Goal: Information Seeking & Learning: Learn about a topic

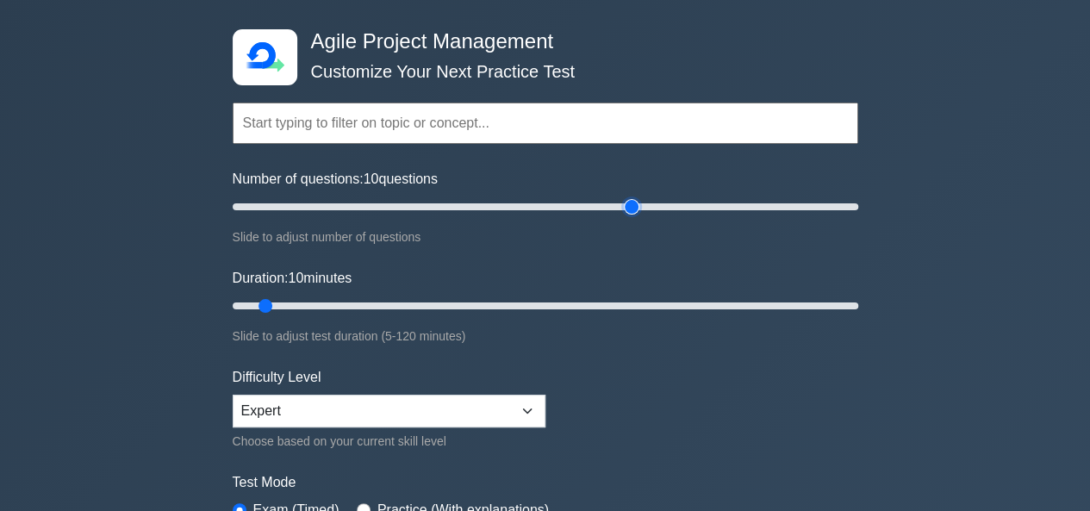
click at [626, 205] on input "Number of questions: 10 questions" at bounding box center [545, 206] width 625 height 21
click at [854, 208] on input "Number of questions: 200 questions" at bounding box center [545, 206] width 625 height 21
click at [568, 196] on div "Number of questions: 200 questions Slide to adjust number of questions" at bounding box center [545, 208] width 625 height 78
type input "60"
click at [414, 206] on input "Number of questions: 60 questions" at bounding box center [545, 206] width 625 height 21
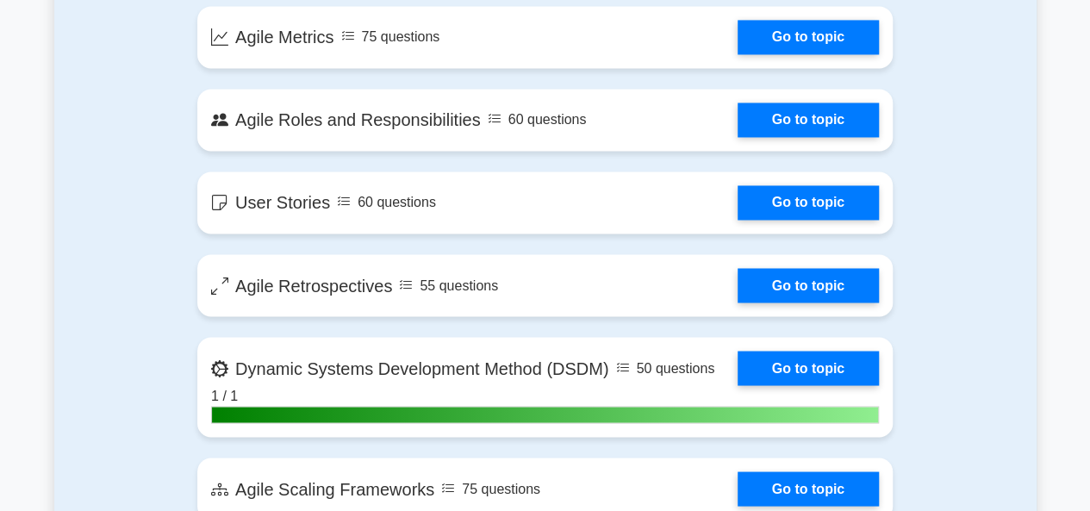
scroll to position [1371, 0]
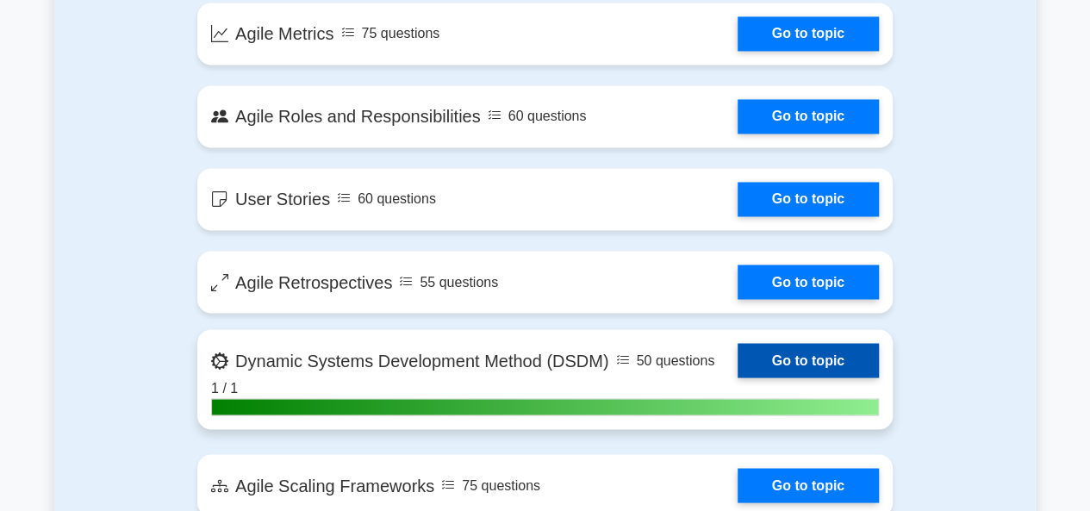
click at [786, 377] on link "Go to topic" at bounding box center [807, 360] width 141 height 34
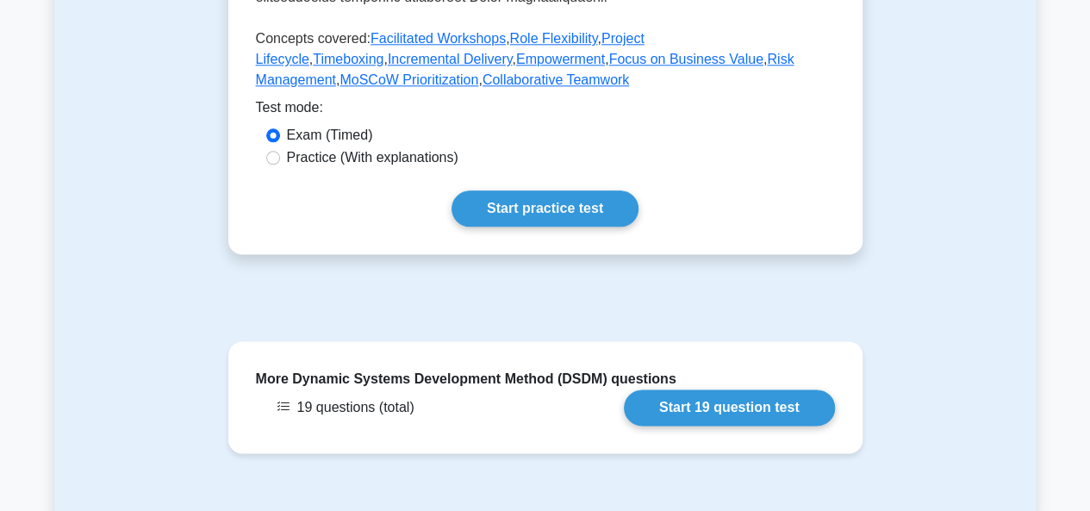
scroll to position [995, 0]
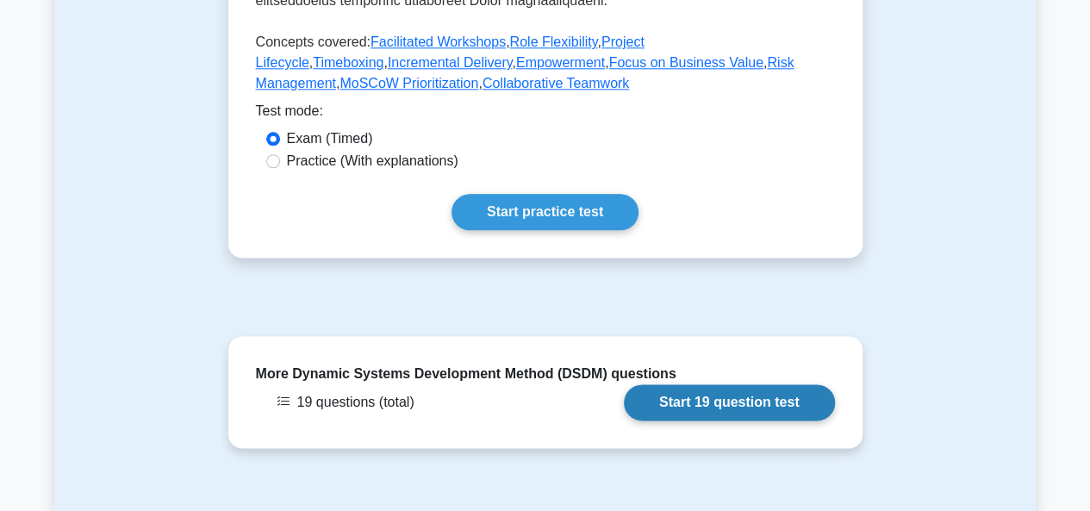
click at [687, 384] on link "Start 19 question test" at bounding box center [729, 402] width 211 height 36
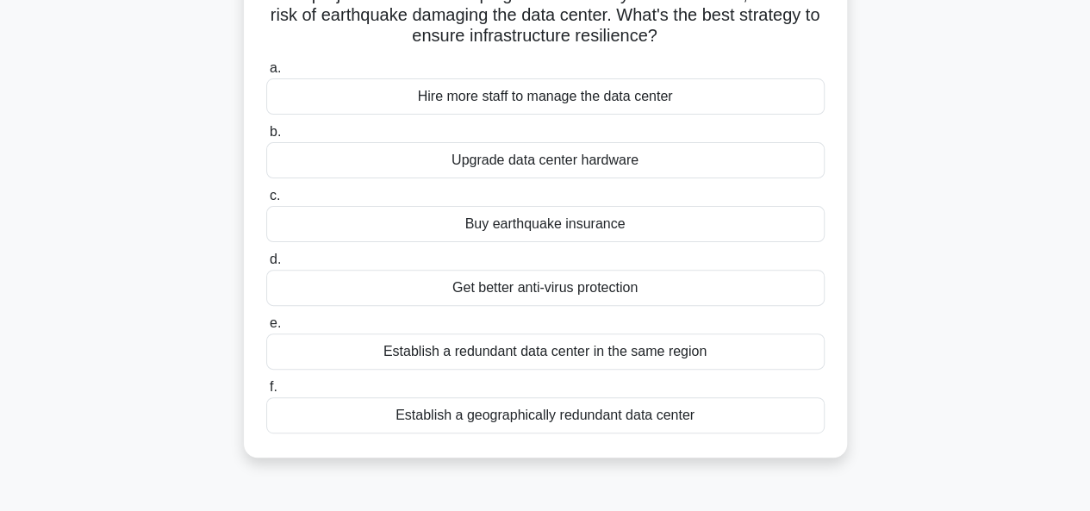
scroll to position [162, 0]
click at [545, 211] on div "Buy earthquake insurance" at bounding box center [545, 223] width 558 height 36
click at [266, 201] on input "c. Buy earthquake insurance" at bounding box center [266, 194] width 0 height 11
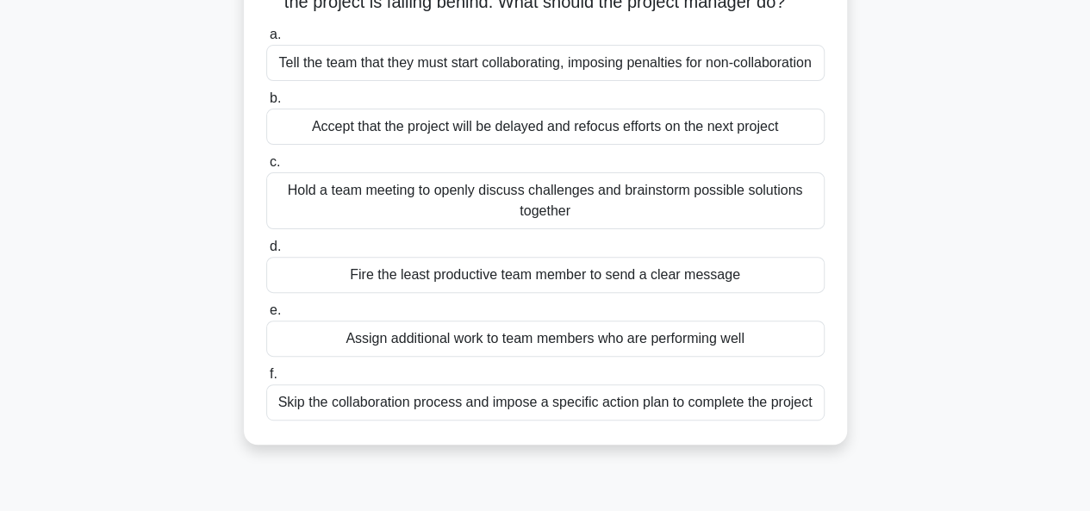
scroll to position [189, 0]
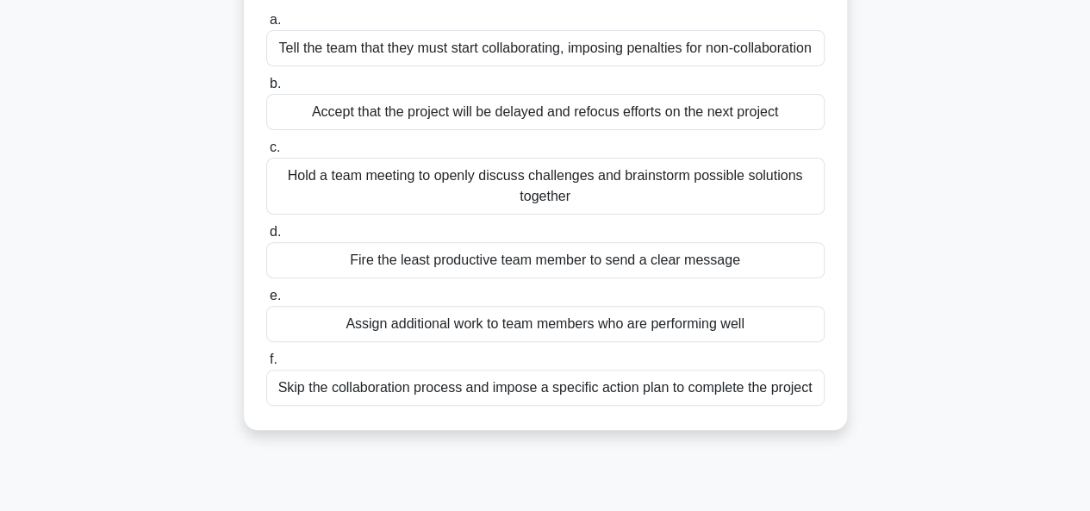
click at [525, 196] on div "Hold a team meeting to openly discuss challenges and brainstorm possible soluti…" at bounding box center [545, 186] width 558 height 57
click at [266, 153] on input "c. Hold a team meeting to openly discuss challenges and brainstorm possible sol…" at bounding box center [266, 147] width 0 height 11
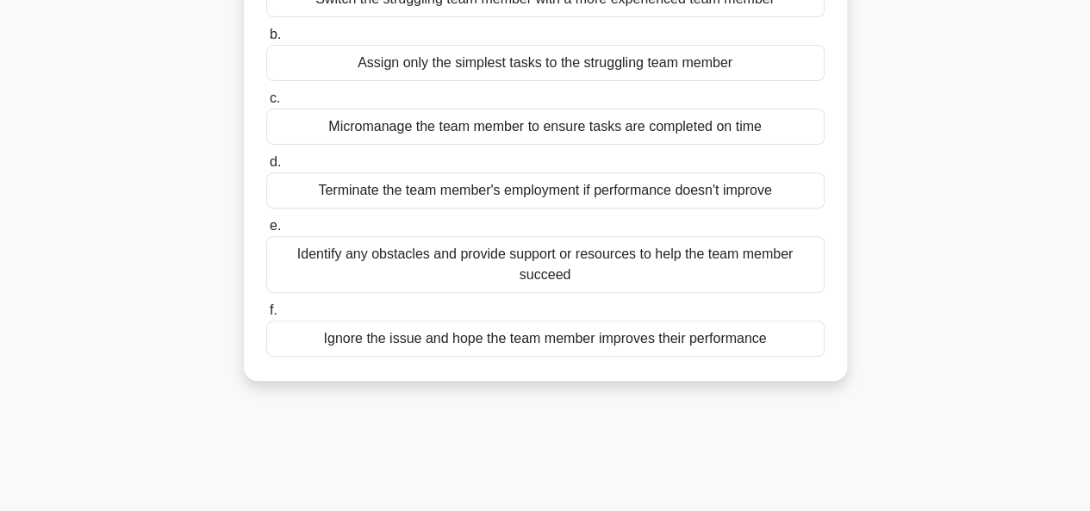
scroll to position [290, 0]
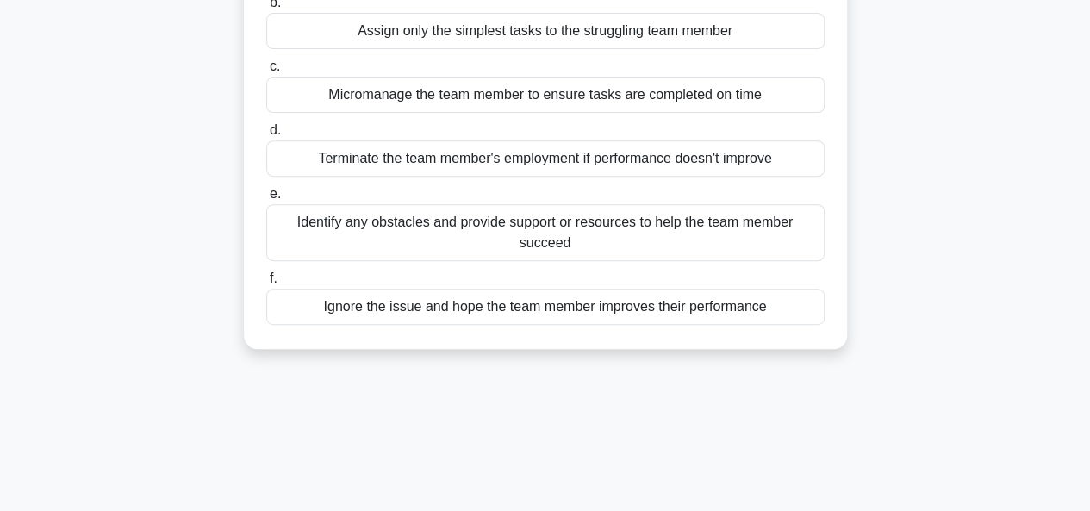
click at [487, 251] on div "Identify any obstacles and provide support or resources to help the team member…" at bounding box center [545, 232] width 558 height 57
click at [266, 200] on input "e. Identify any obstacles and provide support or resources to help the team mem…" at bounding box center [266, 194] width 0 height 11
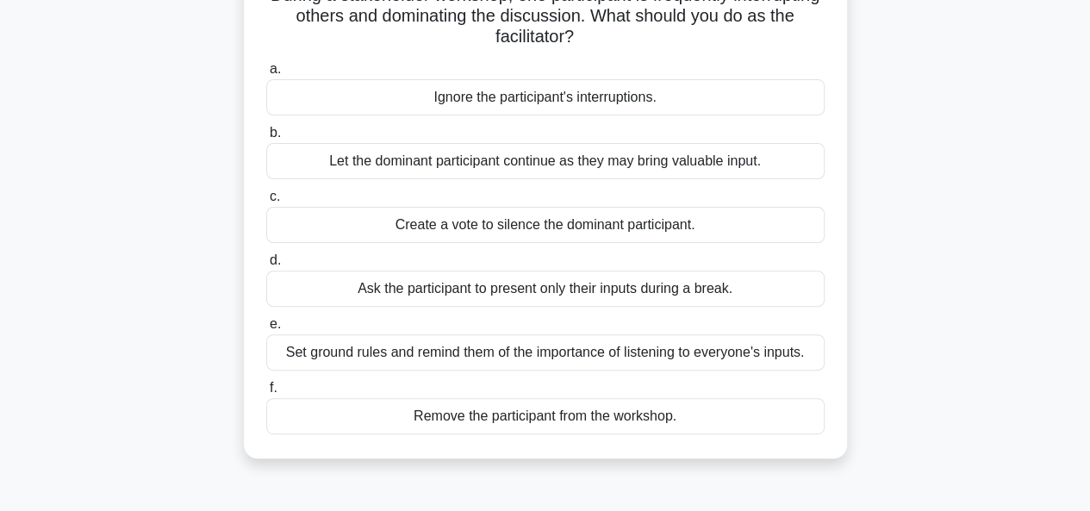
scroll to position [162, 0]
click at [496, 353] on div "Set ground rules and remind them of the importance of listening to everyone's i…" at bounding box center [545, 350] width 558 height 36
click at [266, 328] on input "e. Set ground rules and remind them of the importance of listening to everyone'…" at bounding box center [266, 322] width 0 height 11
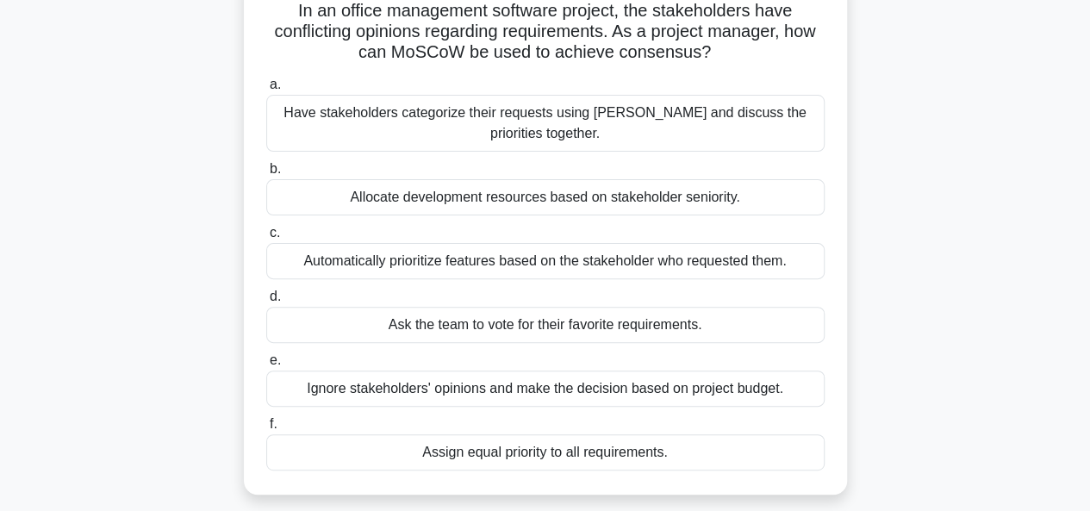
scroll to position [146, 0]
click at [486, 130] on div "Have stakeholders categorize their requests using MoSCoW and discuss the priori…" at bounding box center [545, 122] width 558 height 57
click at [266, 90] on input "a. Have stakeholders categorize their requests using MoSCoW and discuss the pri…" at bounding box center [266, 83] width 0 height 11
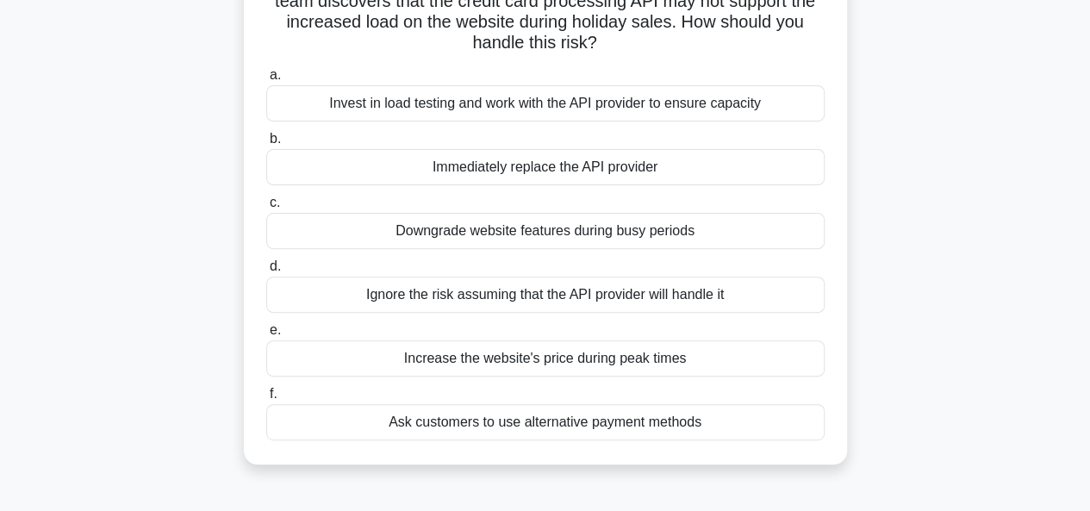
scroll to position [177, 0]
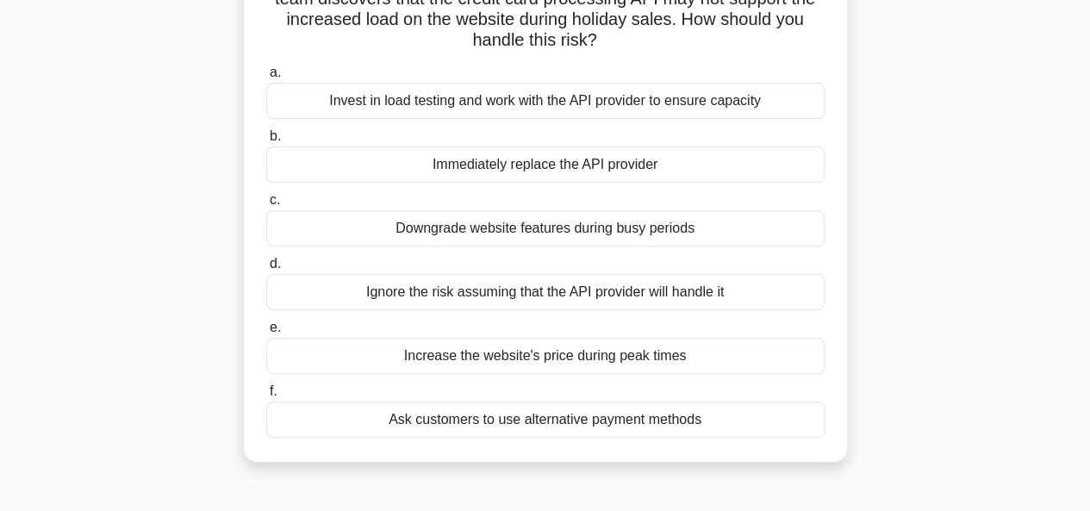
click at [479, 106] on div "Invest in load testing and work with the API provider to ensure capacity" at bounding box center [545, 101] width 558 height 36
click at [266, 78] on input "a. Invest in load testing and work with the API provider to ensure capacity" at bounding box center [266, 72] width 0 height 11
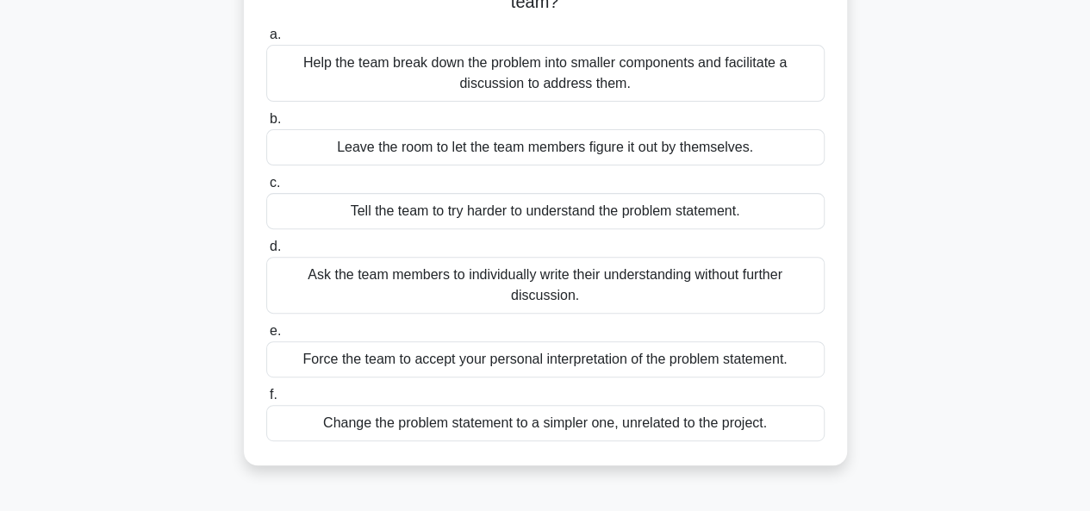
scroll to position [220, 0]
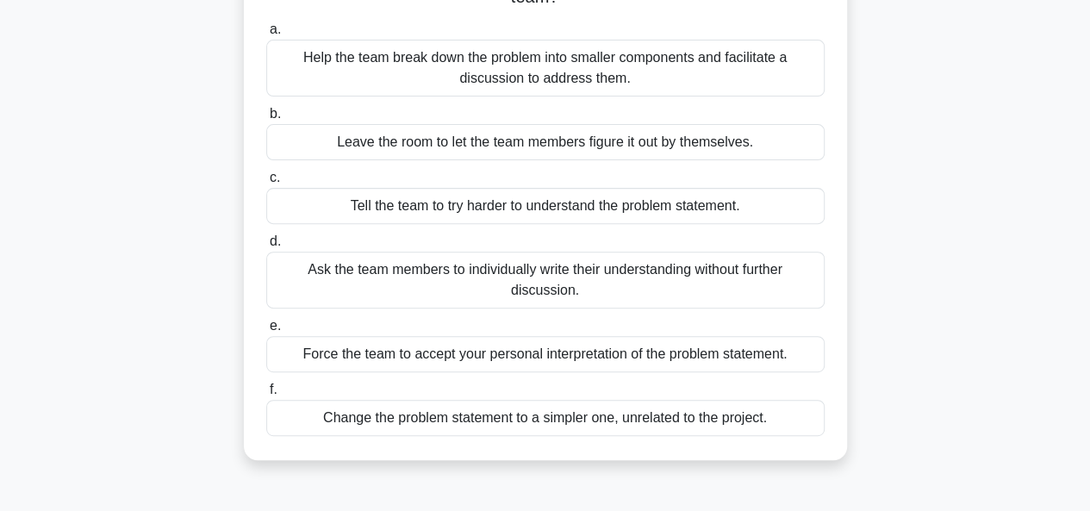
click at [453, 79] on div "Help the team break down the problem into smaller components and facilitate a d…" at bounding box center [545, 68] width 558 height 57
click at [266, 35] on input "a. Help the team break down the problem into smaller components and facilitate …" at bounding box center [266, 29] width 0 height 11
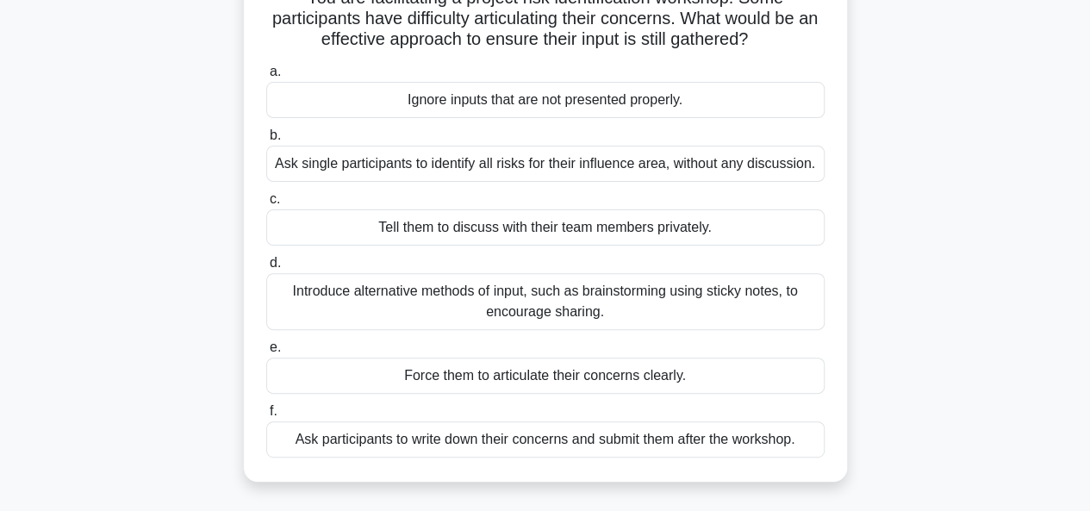
scroll to position [158, 0]
click at [510, 300] on div "Introduce alternative methods of input, such as brainstorming using sticky note…" at bounding box center [545, 300] width 558 height 57
click at [266, 268] on input "d. Introduce alternative methods of input, such as brainstorming using sticky n…" at bounding box center [266, 262] width 0 height 11
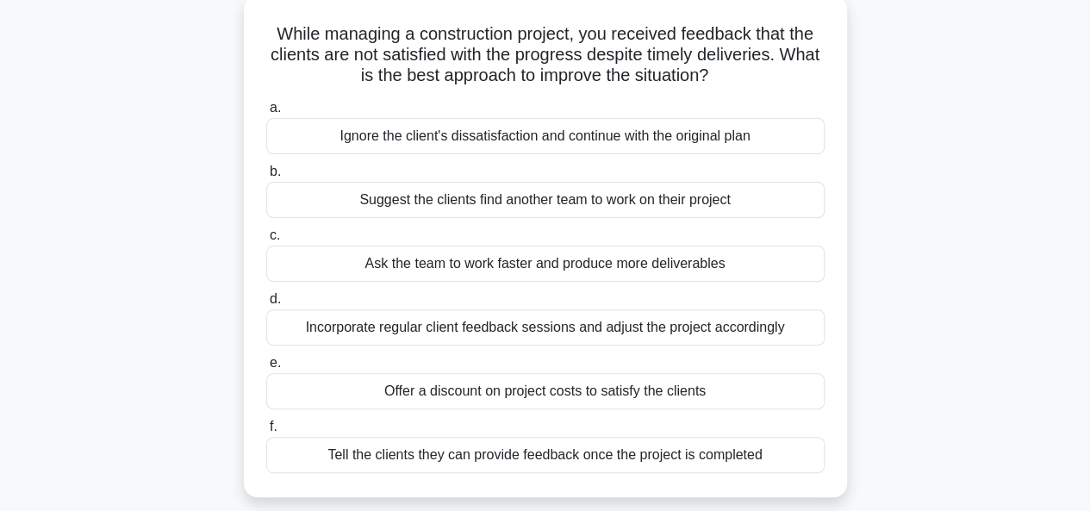
scroll to position [127, 0]
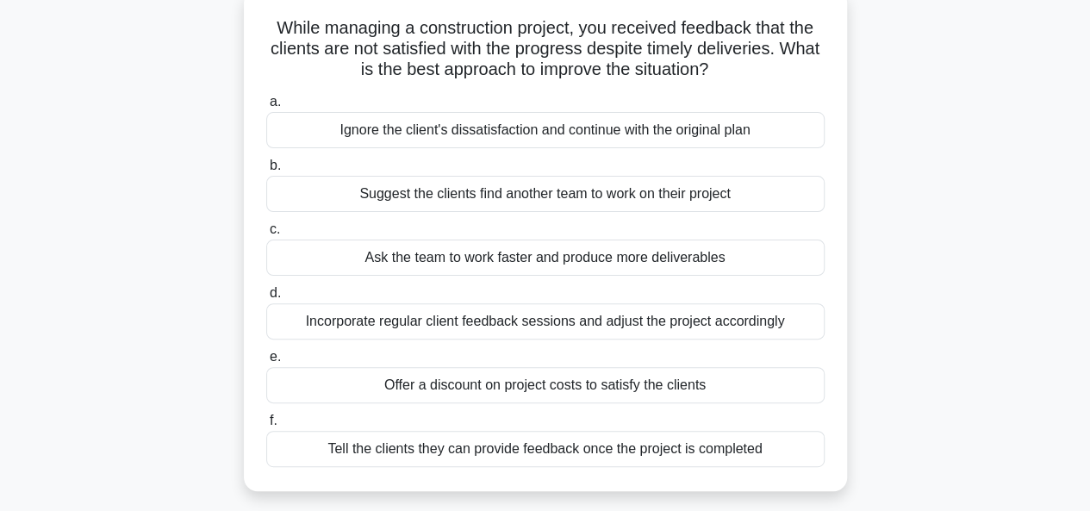
click at [524, 323] on div "Incorporate regular client feedback sessions and adjust the project accordingly" at bounding box center [545, 321] width 558 height 36
click at [266, 299] on input "d. Incorporate regular client feedback sessions and adjust the project accordin…" at bounding box center [266, 293] width 0 height 11
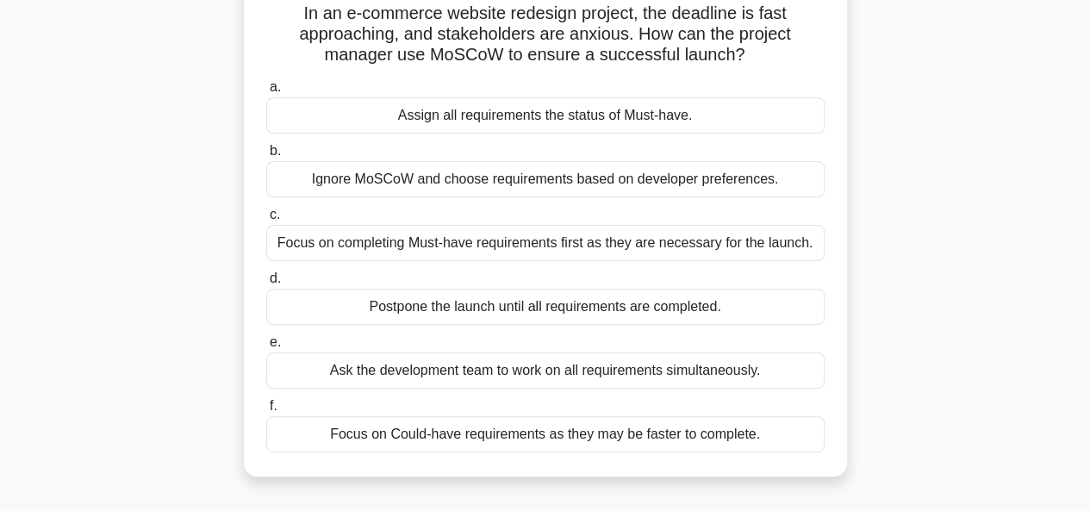
scroll to position [143, 0]
click at [499, 246] on div "Focus on completing Must-have requirements first as they are necessary for the …" at bounding box center [545, 242] width 558 height 36
click at [266, 220] on input "c. Focus on completing Must-have requirements first as they are necessary for t…" at bounding box center [266, 213] width 0 height 11
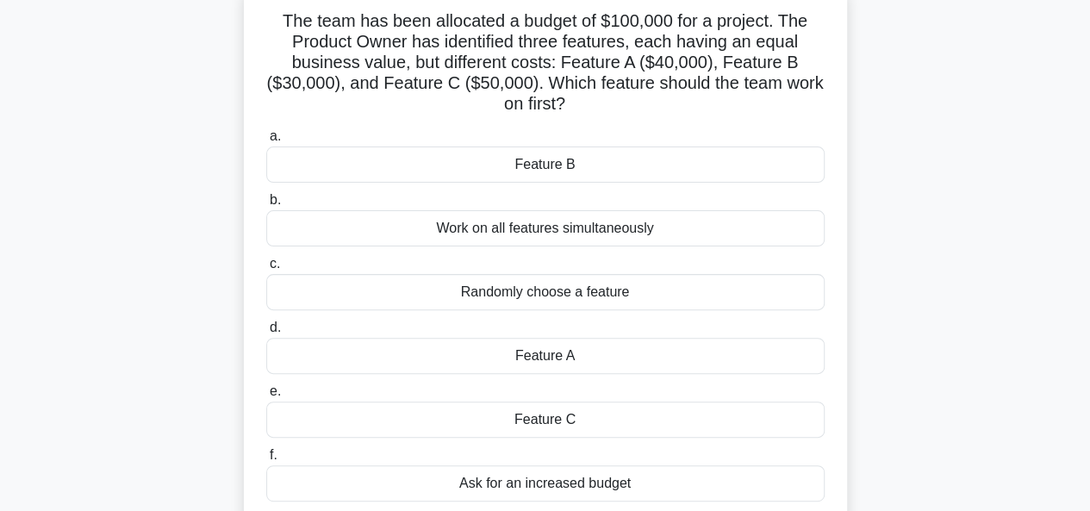
scroll to position [132, 0]
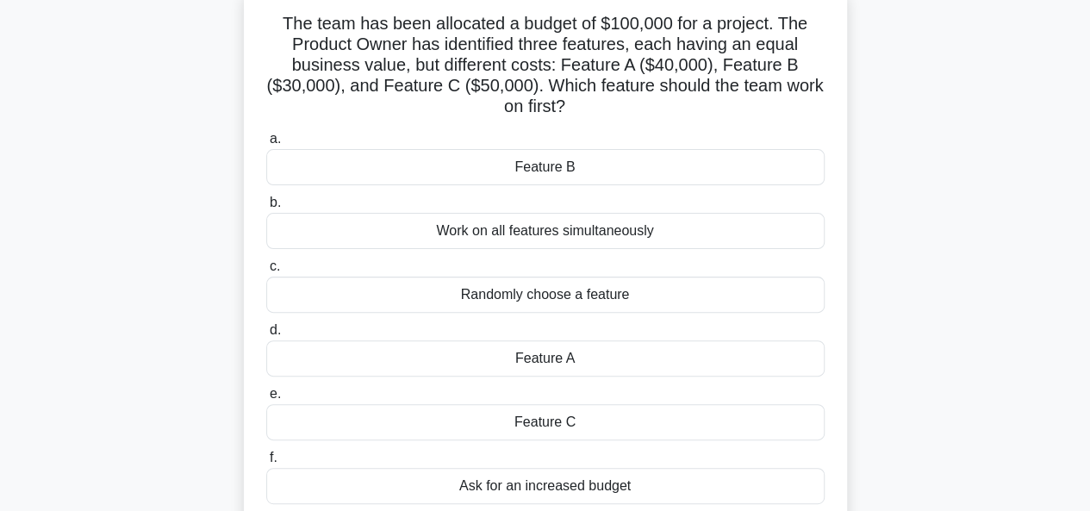
click at [545, 224] on div "Work on all features simultaneously" at bounding box center [545, 231] width 558 height 36
click at [266, 208] on input "b. Work on all features simultaneously" at bounding box center [266, 202] width 0 height 11
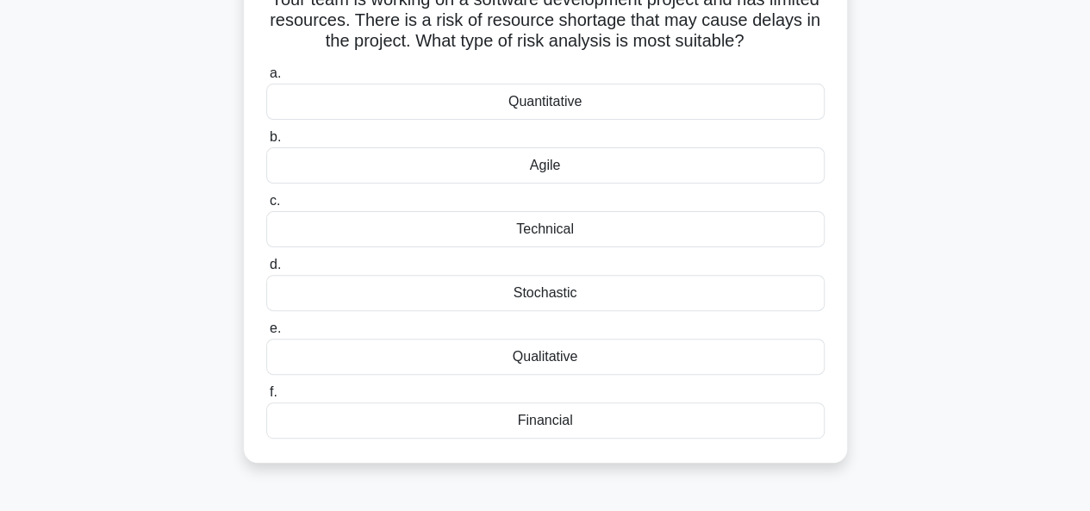
scroll to position [157, 0]
click at [531, 102] on div "Quantitative" at bounding box center [545, 101] width 558 height 36
click at [266, 78] on input "a. Quantitative" at bounding box center [266, 72] width 0 height 11
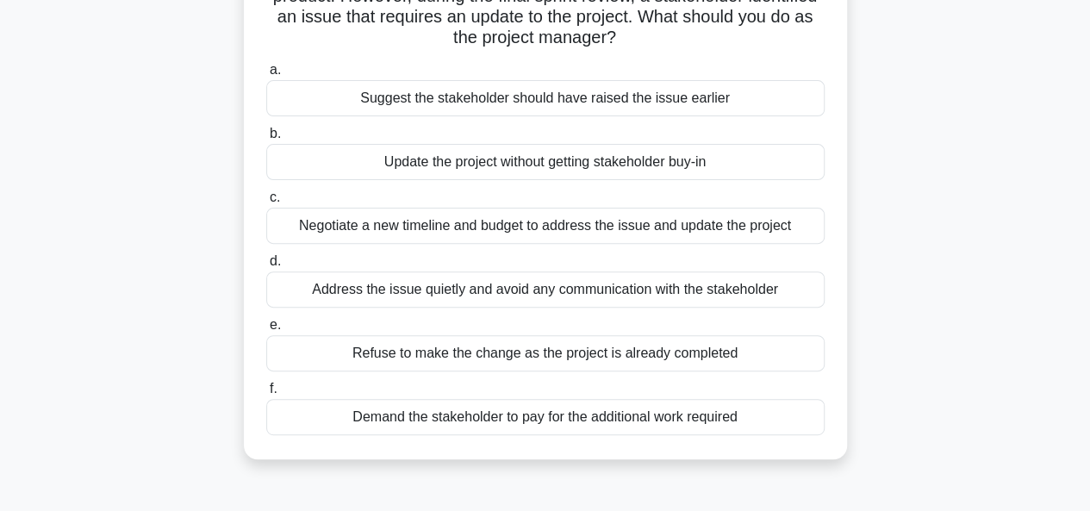
scroll to position [184, 0]
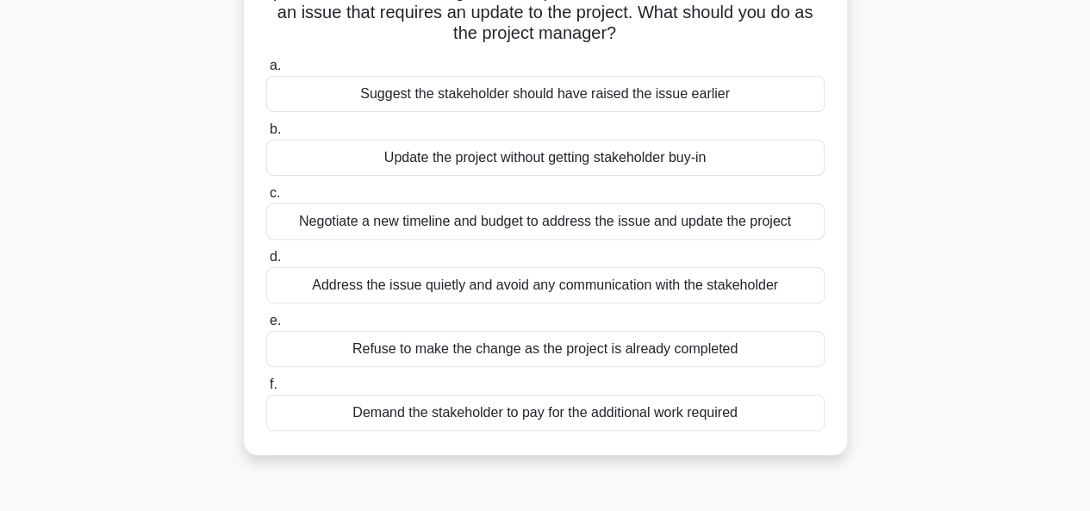
click at [484, 221] on div "Negotiate a new timeline and budget to address the issue and update the project" at bounding box center [545, 221] width 558 height 36
click at [266, 199] on input "c. Negotiate a new timeline and budget to address the issue and update the proj…" at bounding box center [266, 193] width 0 height 11
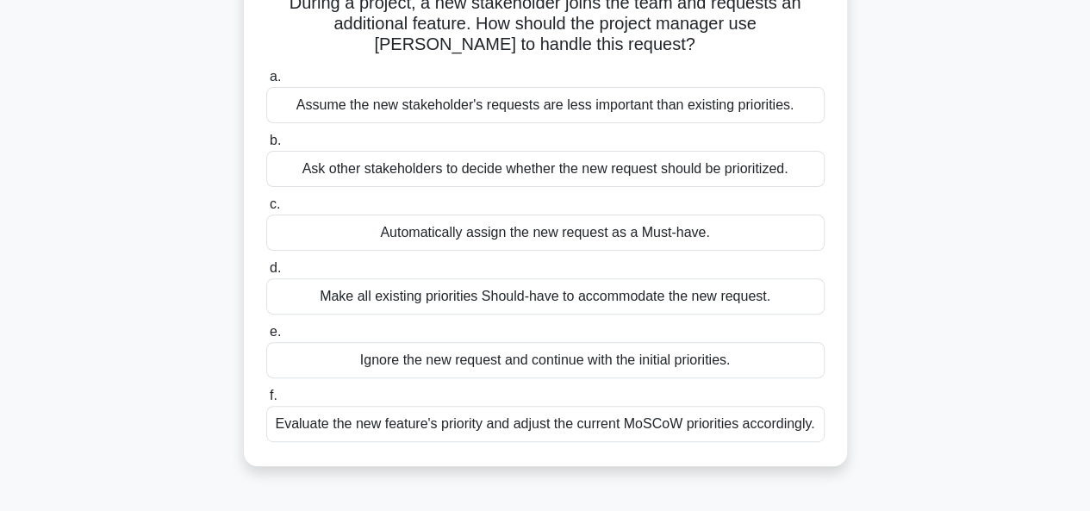
scroll to position [153, 0]
click at [556, 423] on div "Evaluate the new feature's priority and adjust the current MoSCoW priorities ac…" at bounding box center [545, 423] width 558 height 36
click at [266, 401] on input "f. Evaluate the new feature's priority and adjust the current MoSCoW priorities…" at bounding box center [266, 394] width 0 height 11
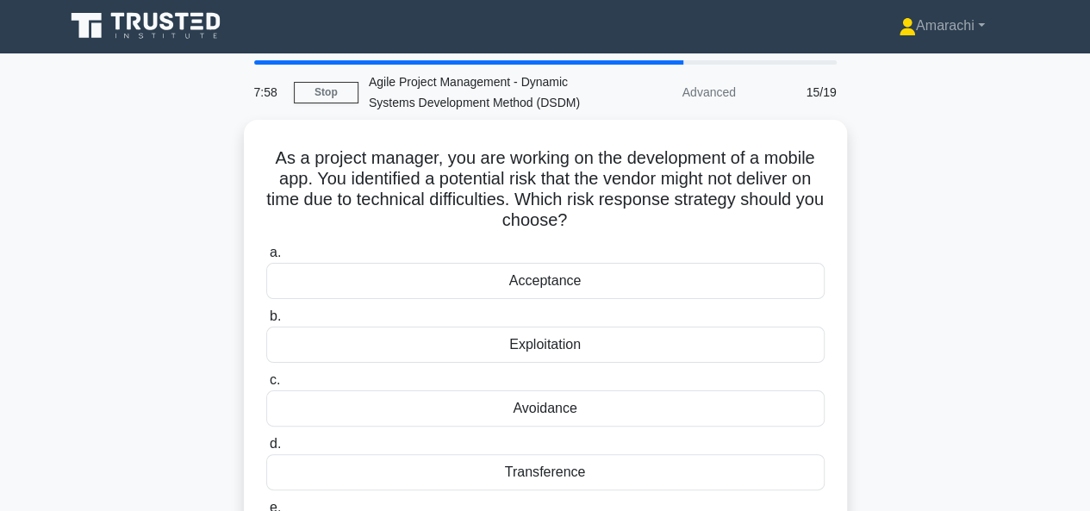
scroll to position [0, 0]
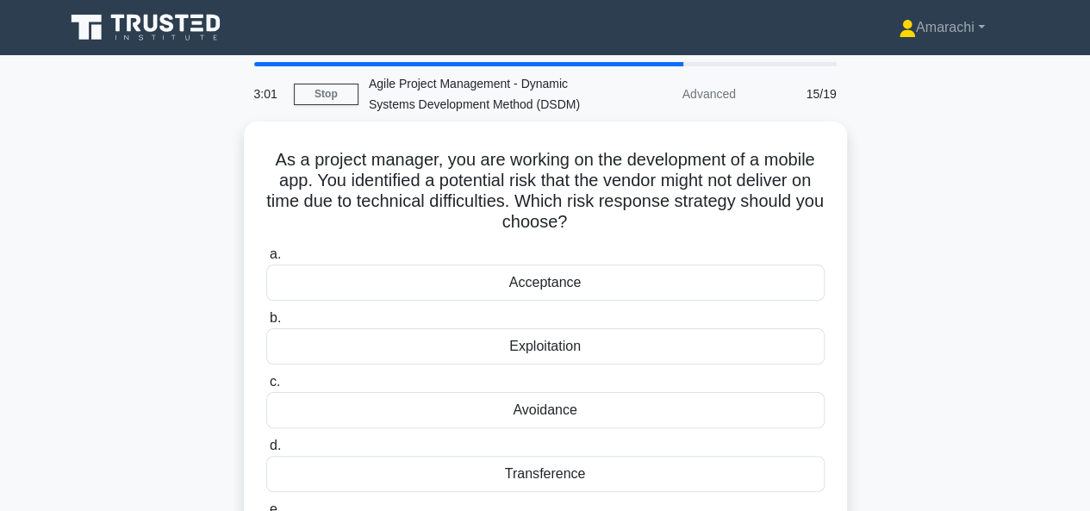
click at [556, 423] on div "Avoidance" at bounding box center [545, 410] width 558 height 36
click at [266, 388] on input "c. Avoidance" at bounding box center [266, 381] width 0 height 11
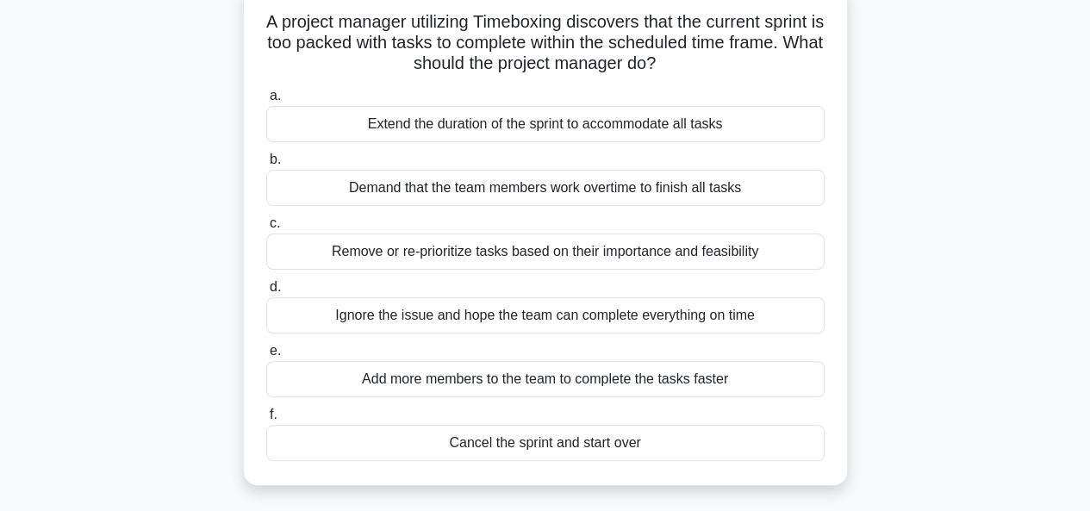
scroll to position [134, 0]
click at [584, 245] on div "Remove or re-prioritize tasks based on their importance and feasibility" at bounding box center [545, 251] width 558 height 36
click at [266, 228] on input "c. Remove or re-prioritize tasks based on their importance and feasibility" at bounding box center [266, 222] width 0 height 11
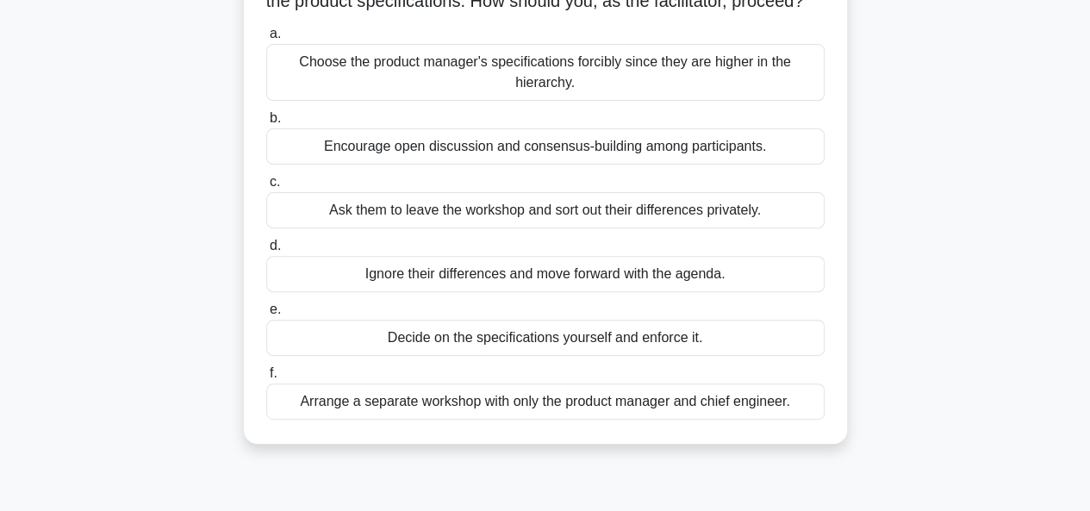
scroll to position [196, 0]
click at [514, 159] on div "Encourage open discussion and consensus-building among participants." at bounding box center [545, 145] width 558 height 36
click at [266, 123] on input "b. Encourage open discussion and consensus-building among participants." at bounding box center [266, 117] width 0 height 11
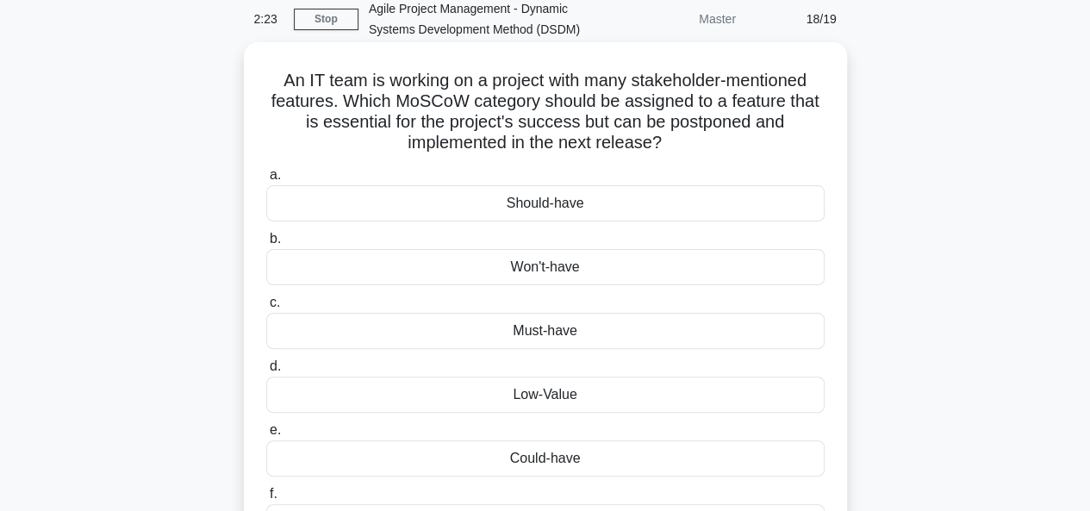
scroll to position [78, 0]
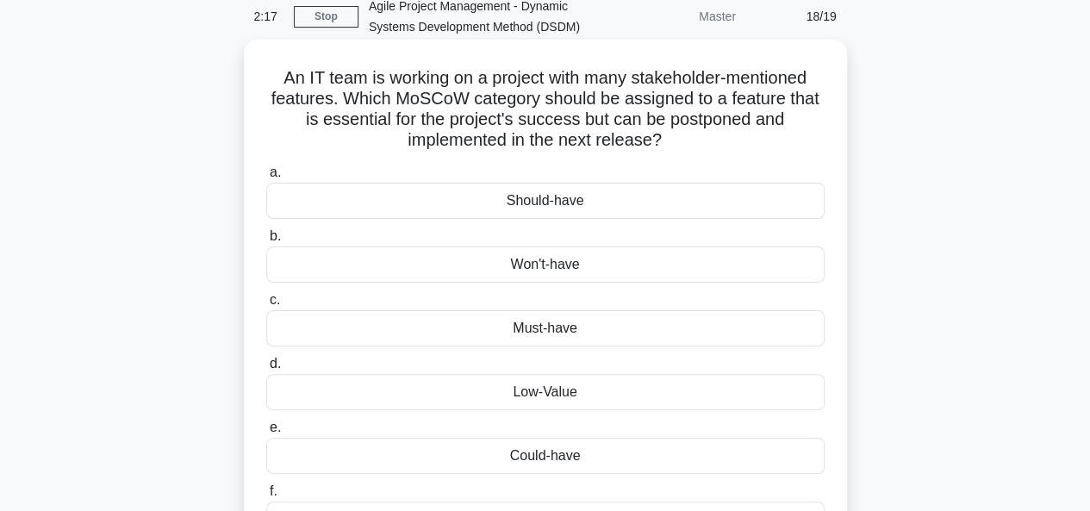
click at [504, 202] on div "Should-have" at bounding box center [545, 201] width 558 height 36
click at [266, 178] on input "a. Should-have" at bounding box center [266, 172] width 0 height 11
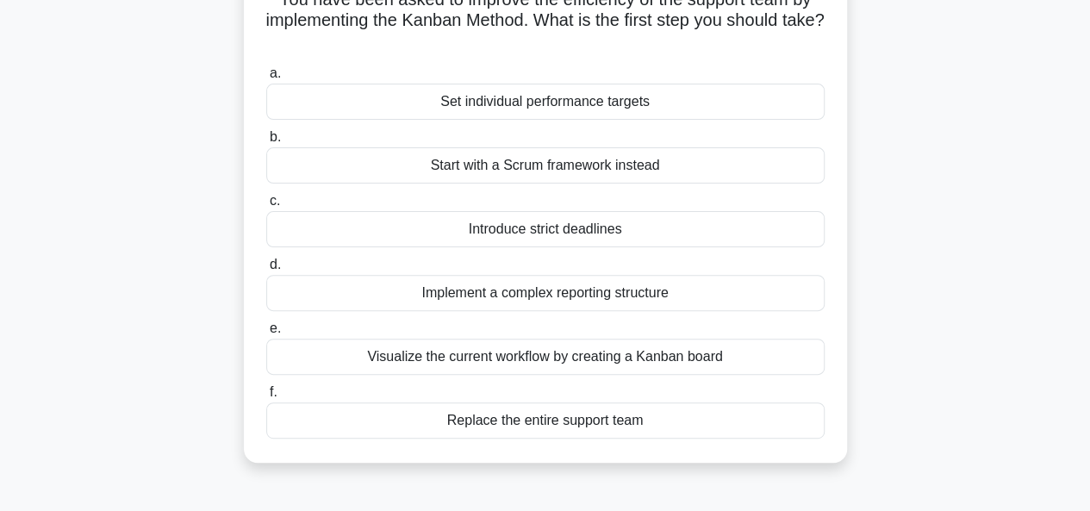
scroll to position [167, 0]
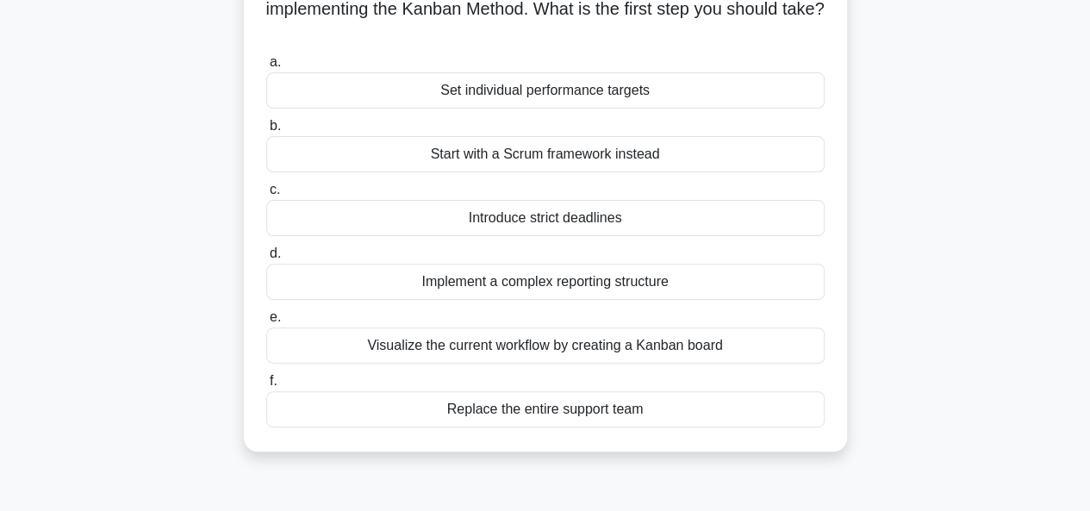
click at [541, 351] on div "Visualize the current workflow by creating a Kanban board" at bounding box center [545, 345] width 558 height 36
click at [266, 323] on input "e. Visualize the current workflow by creating a Kanban board" at bounding box center [266, 317] width 0 height 11
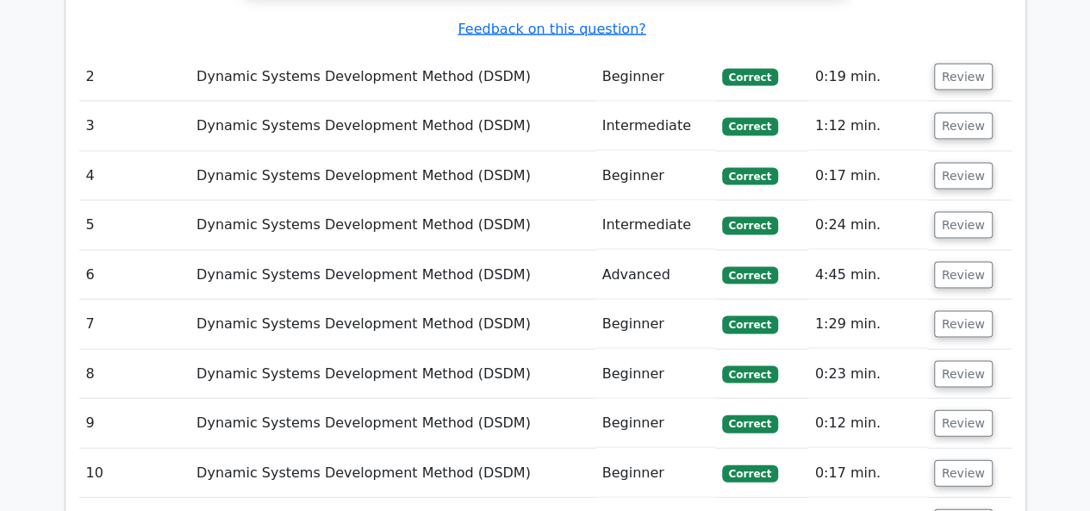
scroll to position [1740, 0]
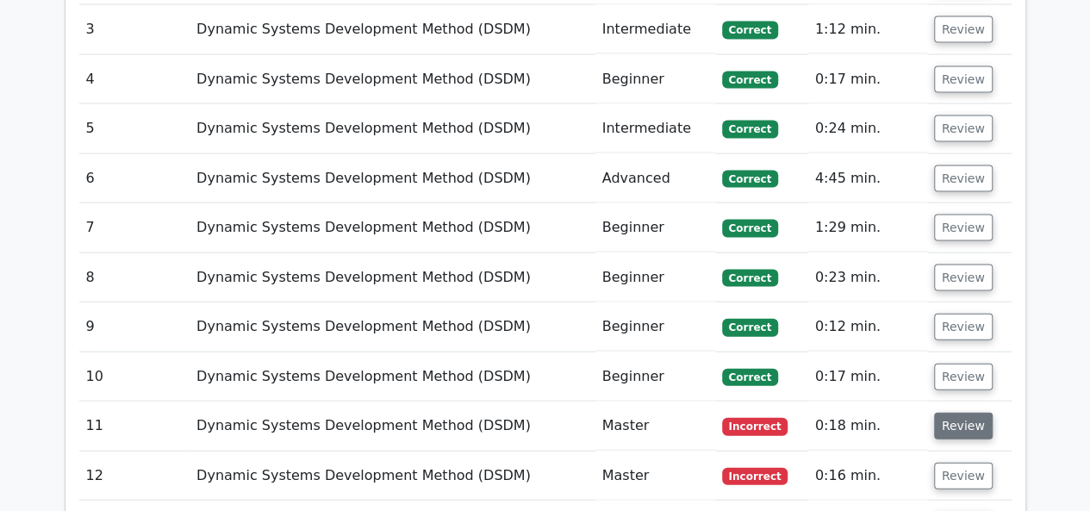
click at [945, 413] on button "Review" at bounding box center [963, 426] width 59 height 27
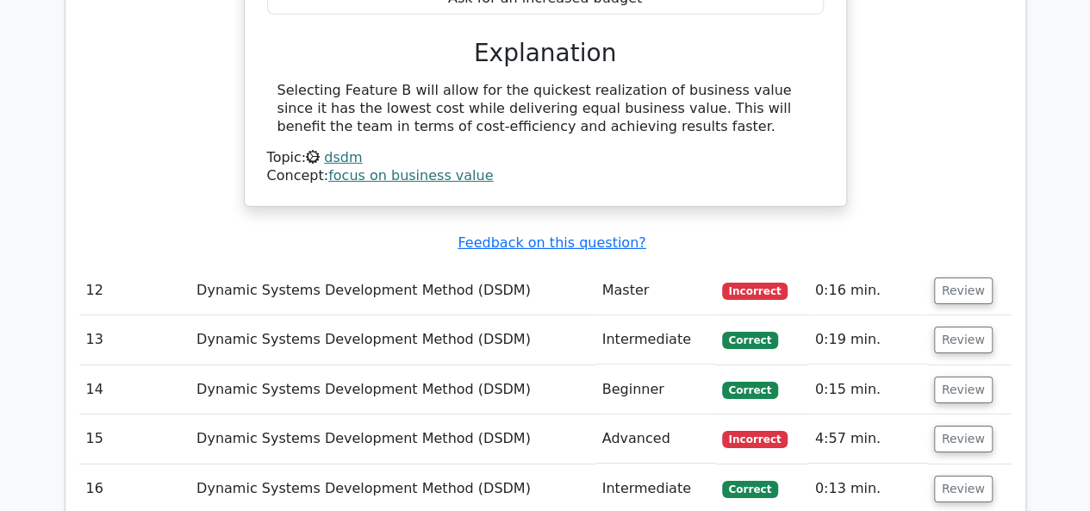
scroll to position [2680, 0]
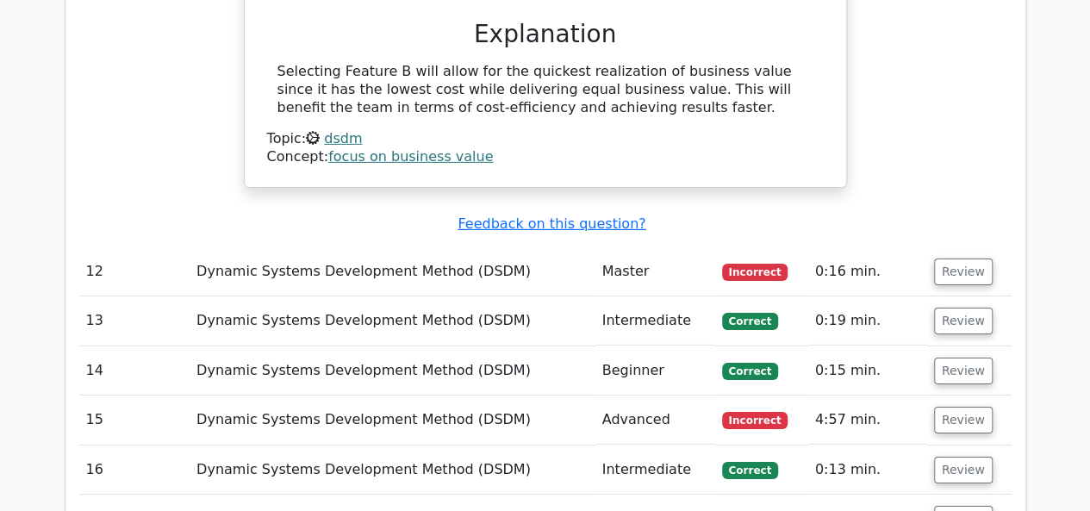
click at [748, 264] on span "Incorrect" at bounding box center [755, 272] width 66 height 17
click at [962, 258] on button "Review" at bounding box center [963, 271] width 59 height 27
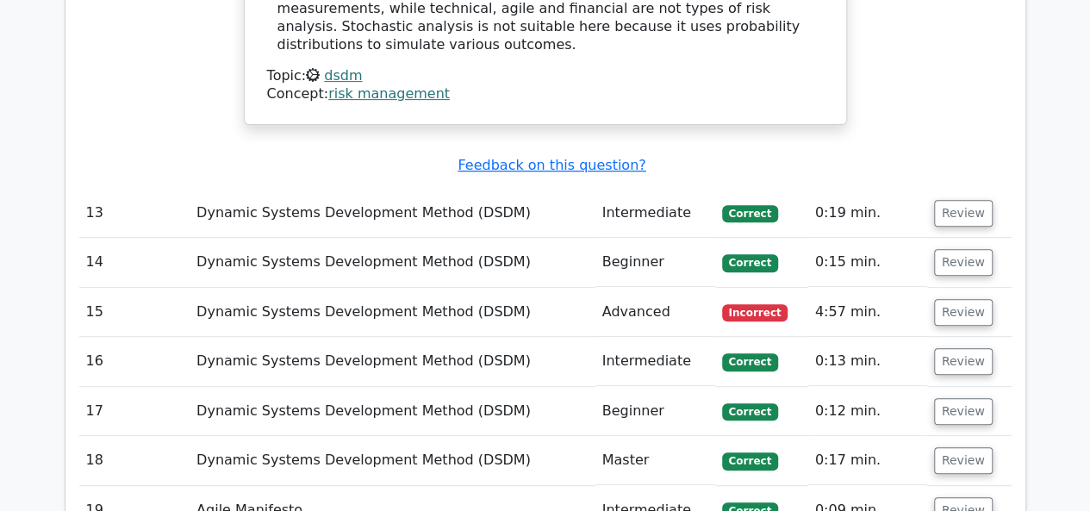
scroll to position [3540, 0]
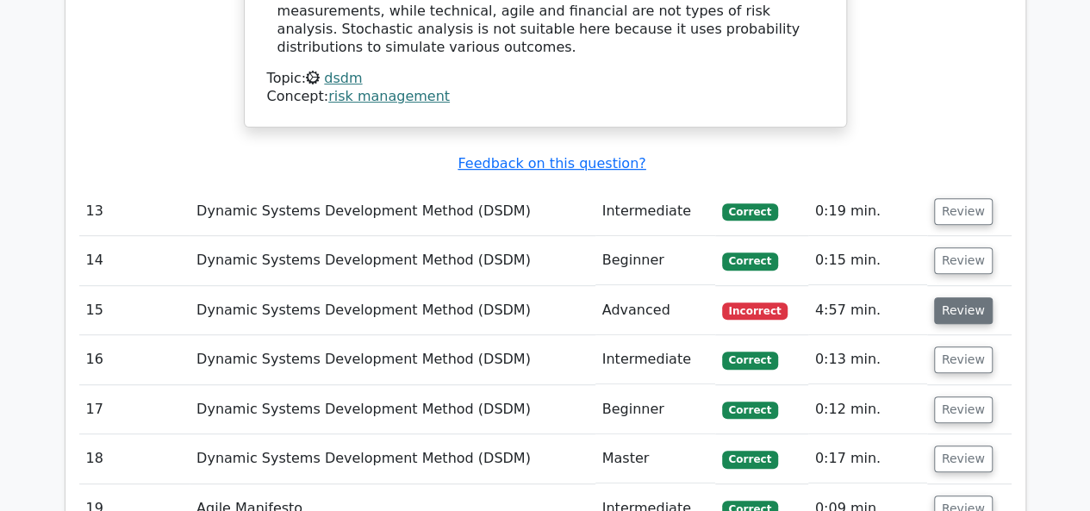
click at [966, 297] on button "Review" at bounding box center [963, 310] width 59 height 27
click at [946, 297] on button "Review" at bounding box center [963, 310] width 59 height 27
click at [952, 297] on button "Review" at bounding box center [963, 310] width 59 height 27
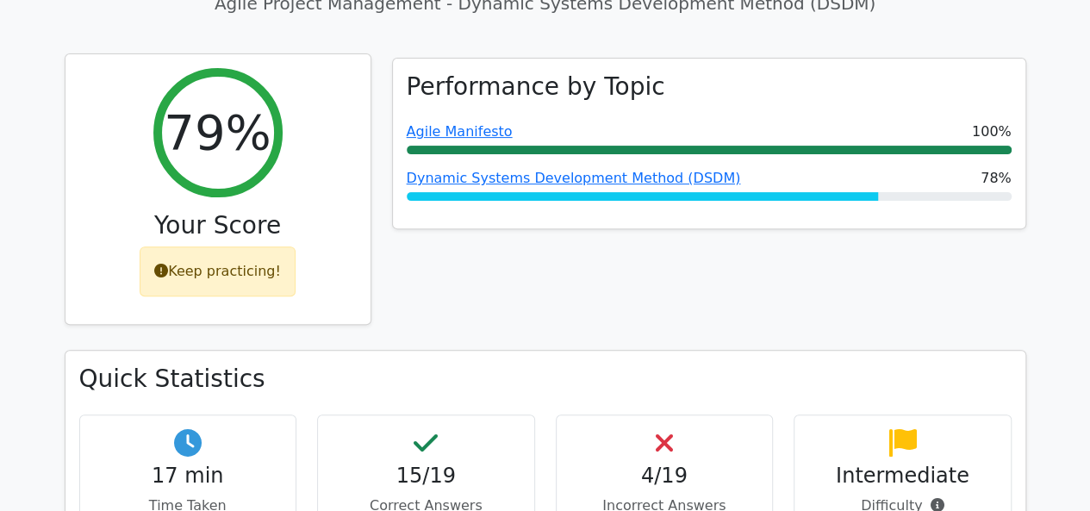
scroll to position [138, 0]
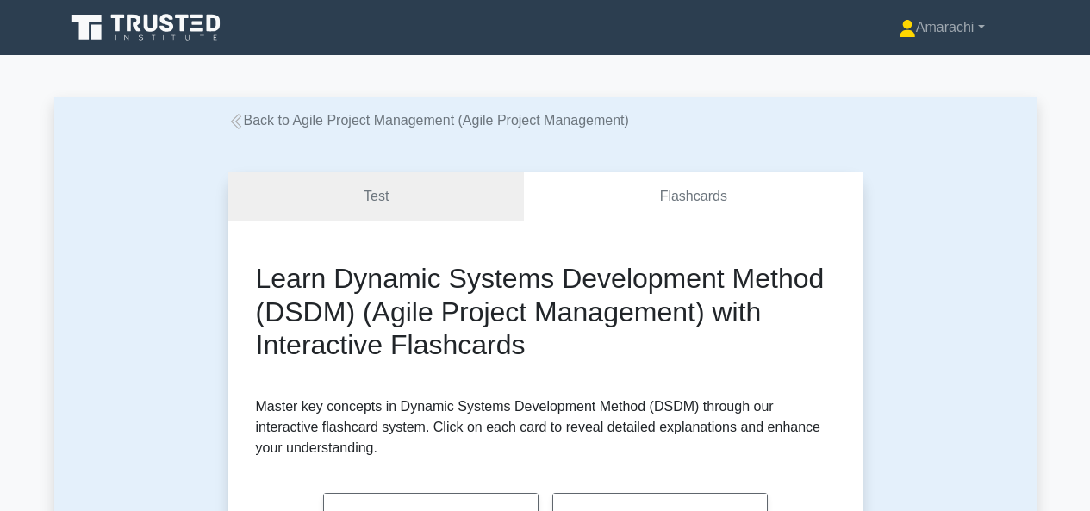
scroll to position [480, 0]
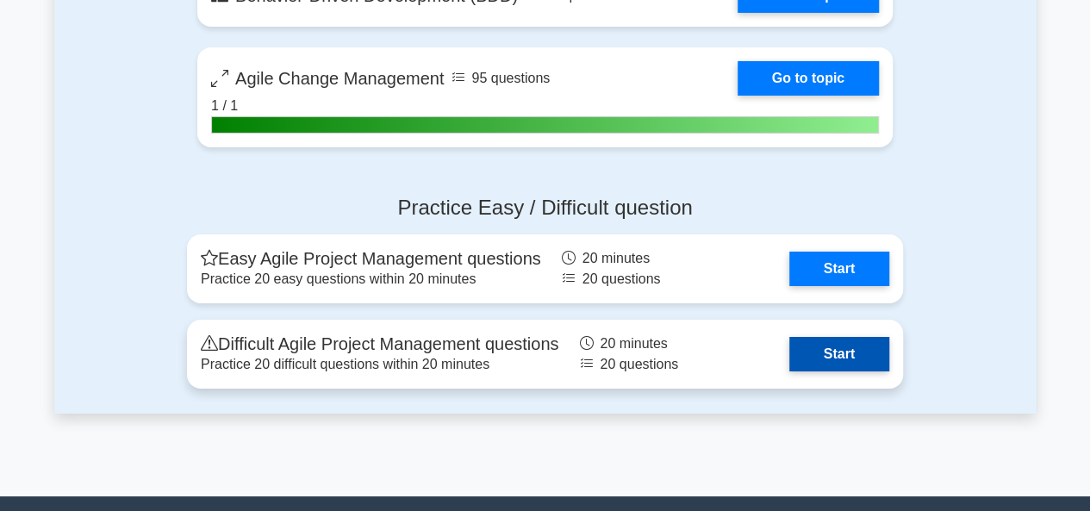
scroll to position [2969, 0]
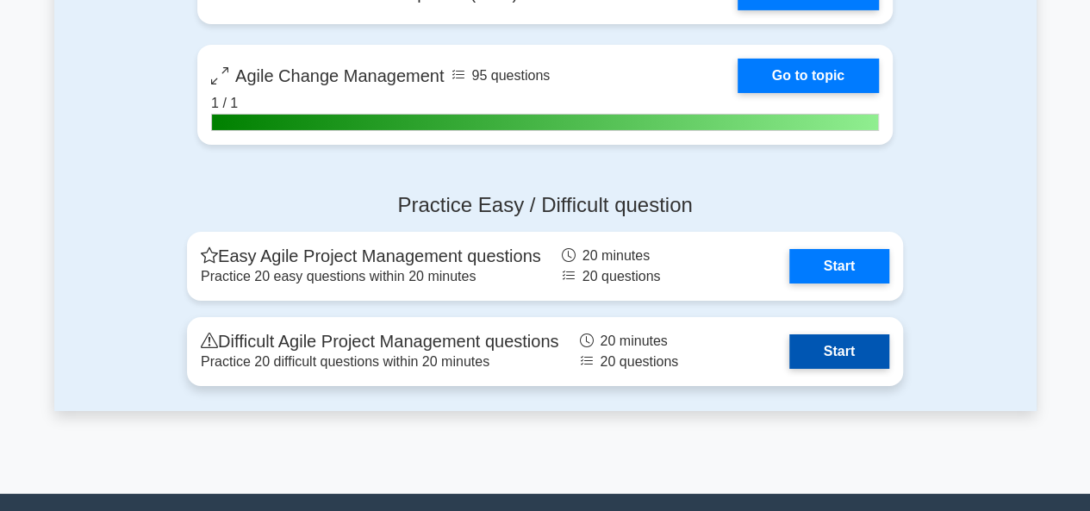
click at [829, 347] on link "Start" at bounding box center [839, 351] width 100 height 34
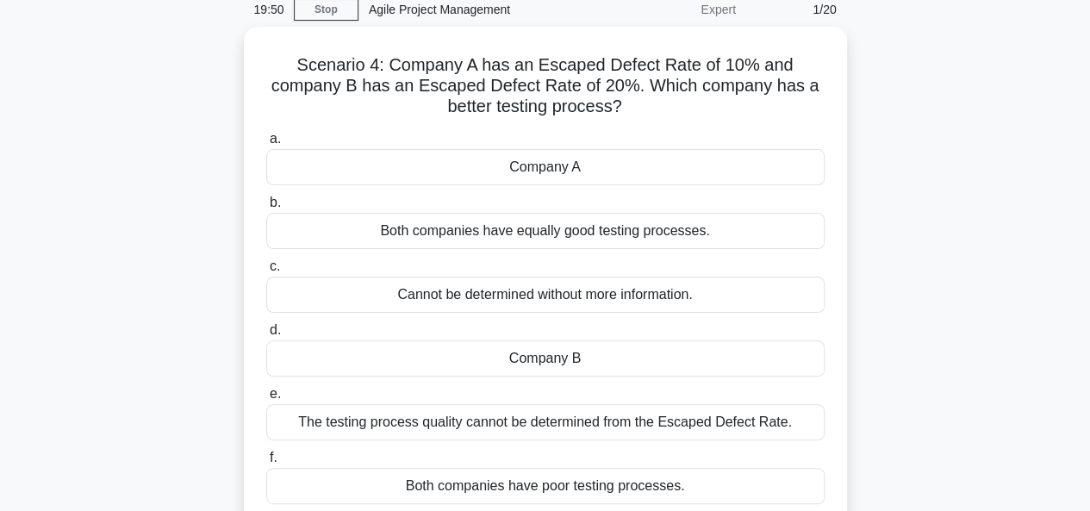
scroll to position [76, 0]
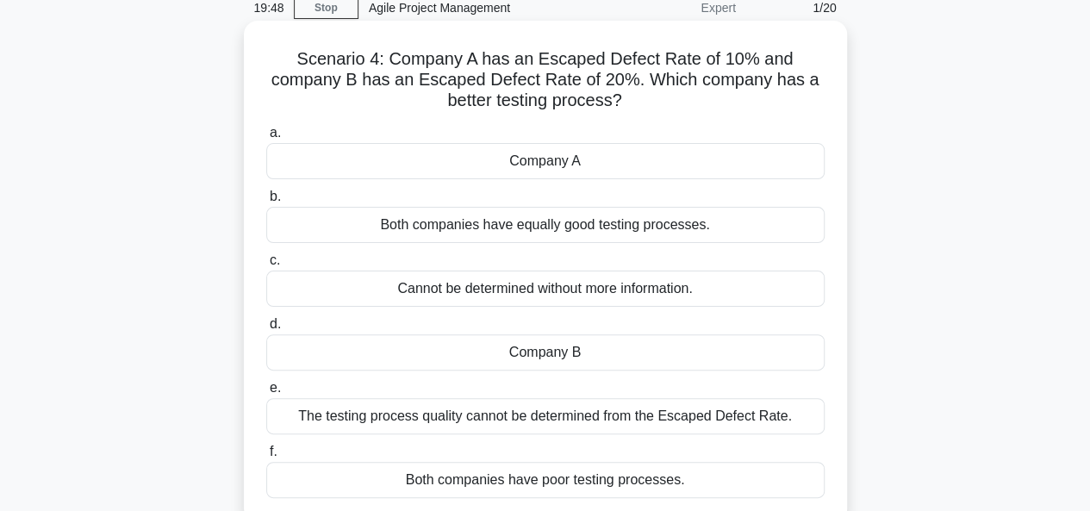
click at [649, 294] on div "Cannot be determined without more information." at bounding box center [545, 288] width 558 height 36
click at [266, 266] on input "c. Cannot be determined without more information." at bounding box center [266, 260] width 0 height 11
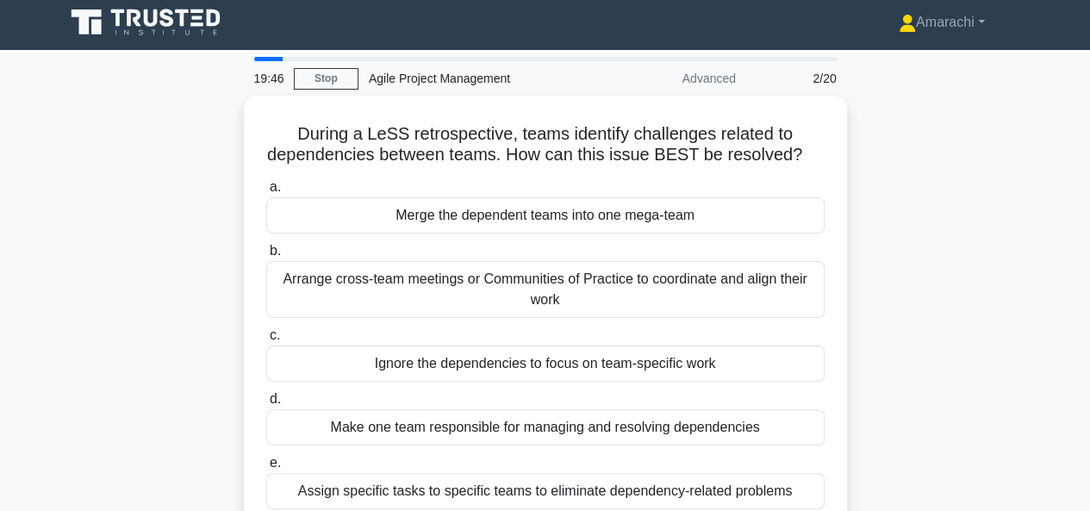
scroll to position [0, 0]
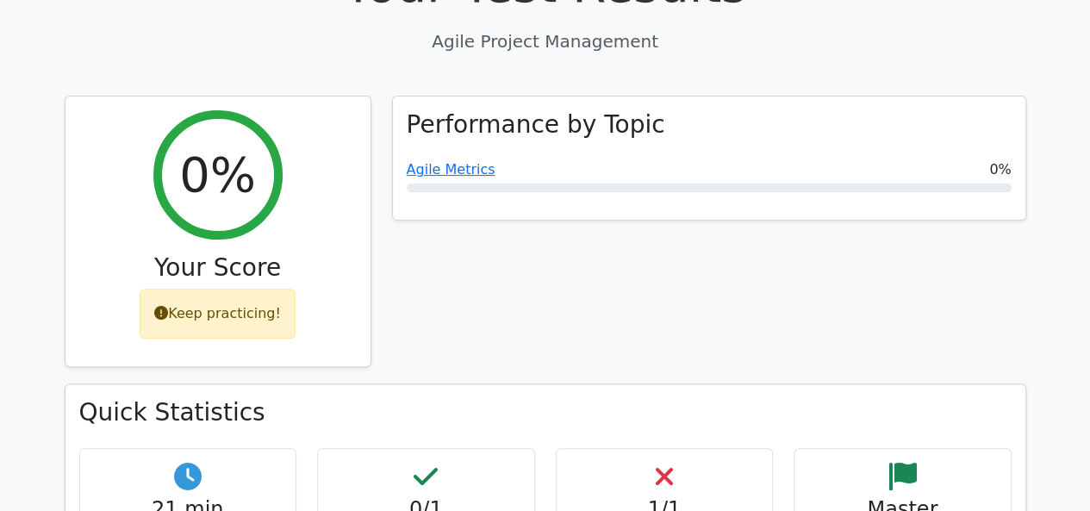
scroll to position [153, 0]
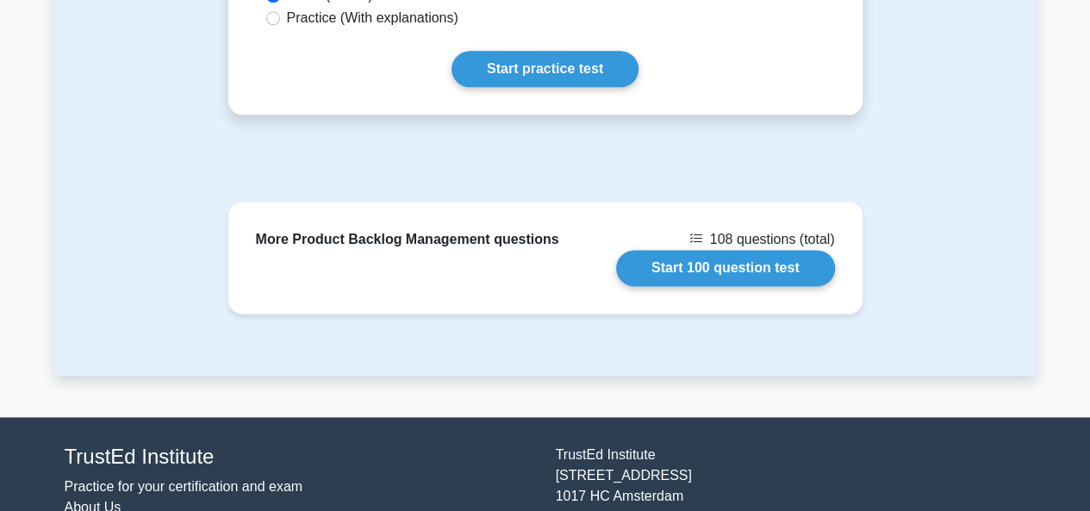
scroll to position [1036, 0]
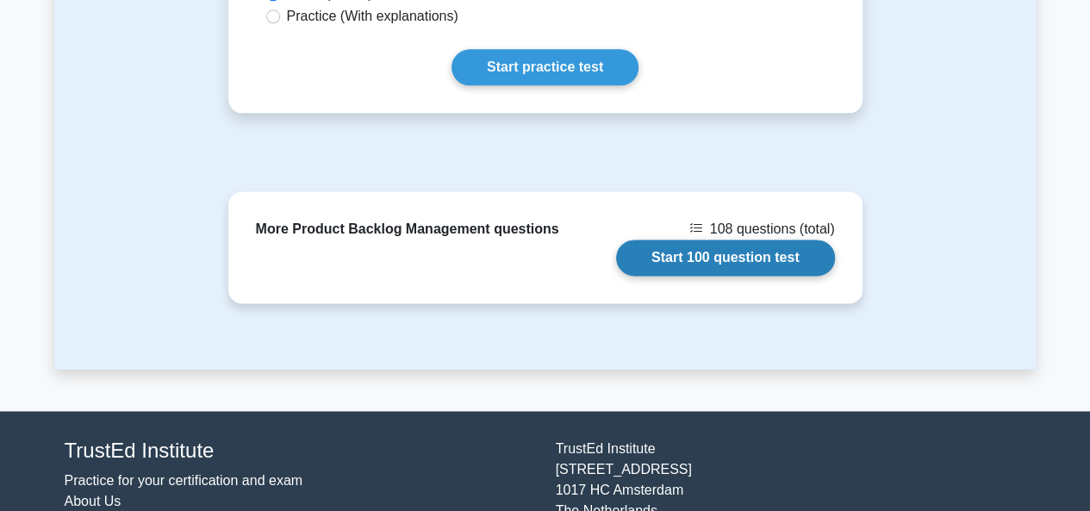
click at [706, 257] on link "Start 100 question test" at bounding box center [725, 257] width 219 height 36
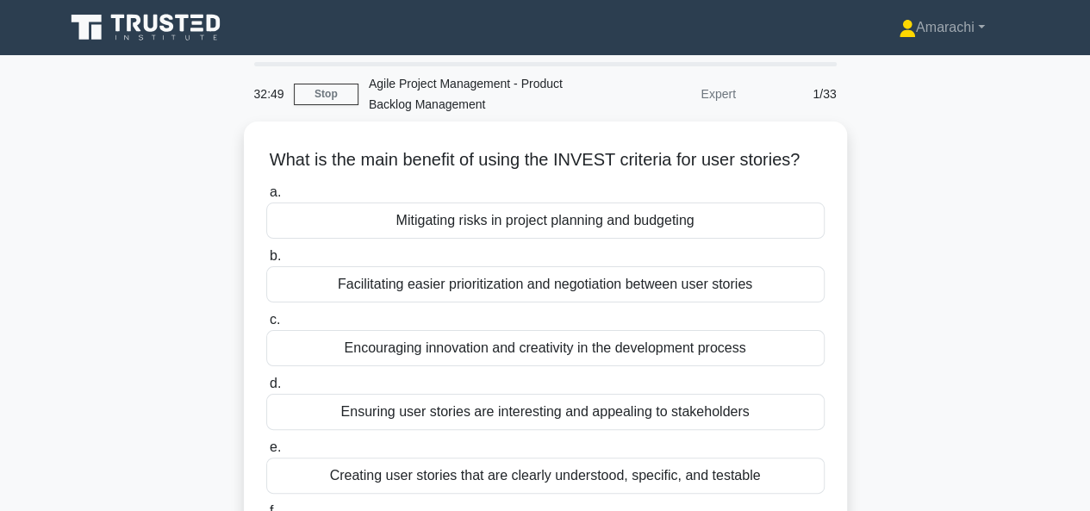
click at [706, 257] on div "a. Mitigating risks in project planning and budgeting b. Facilitating easier pr…" at bounding box center [545, 369] width 579 height 382
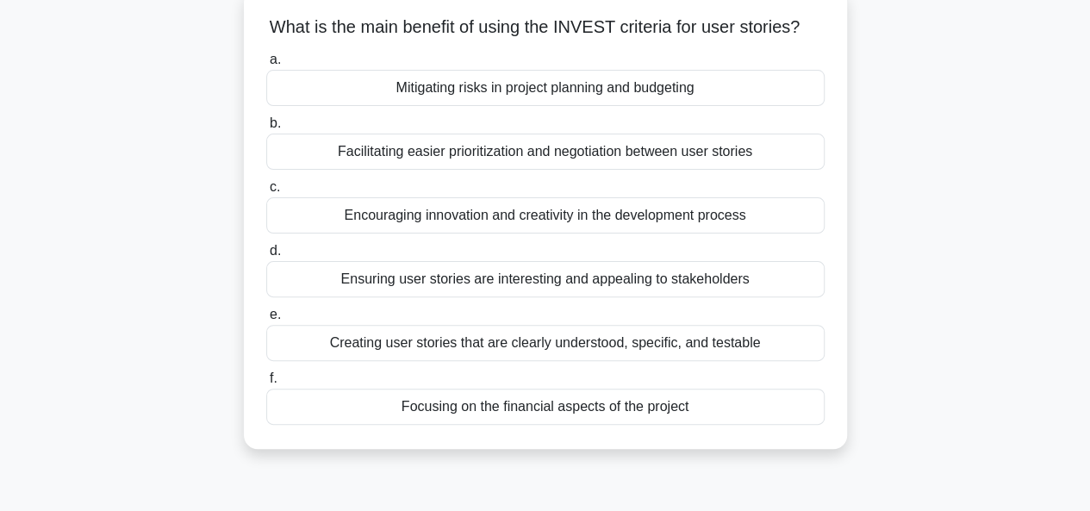
scroll to position [130, 0]
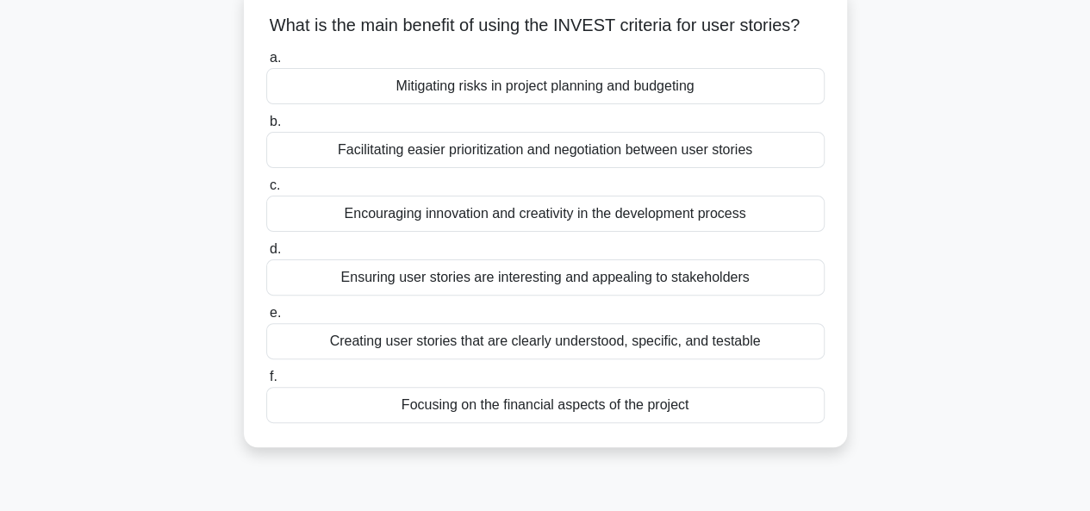
click at [481, 292] on div "Ensuring user stories are interesting and appealing to stakeholders" at bounding box center [545, 277] width 558 height 36
click at [266, 255] on input "d. Ensuring user stories are interesting and appealing to stakeholders" at bounding box center [266, 249] width 0 height 11
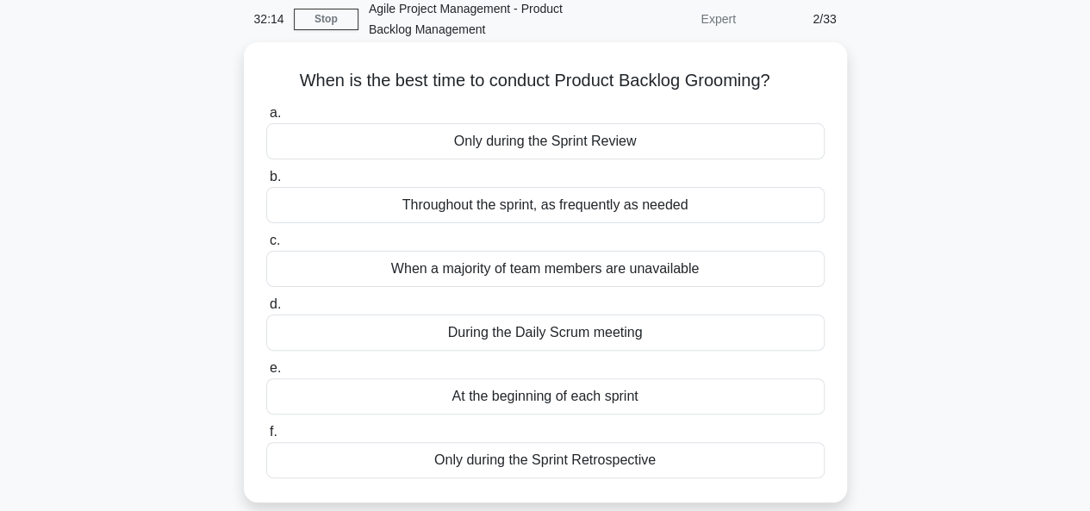
scroll to position [74, 0]
click at [535, 332] on div "During the Daily Scrum meeting" at bounding box center [545, 333] width 558 height 36
click at [266, 311] on input "d. During the Daily Scrum meeting" at bounding box center [266, 305] width 0 height 11
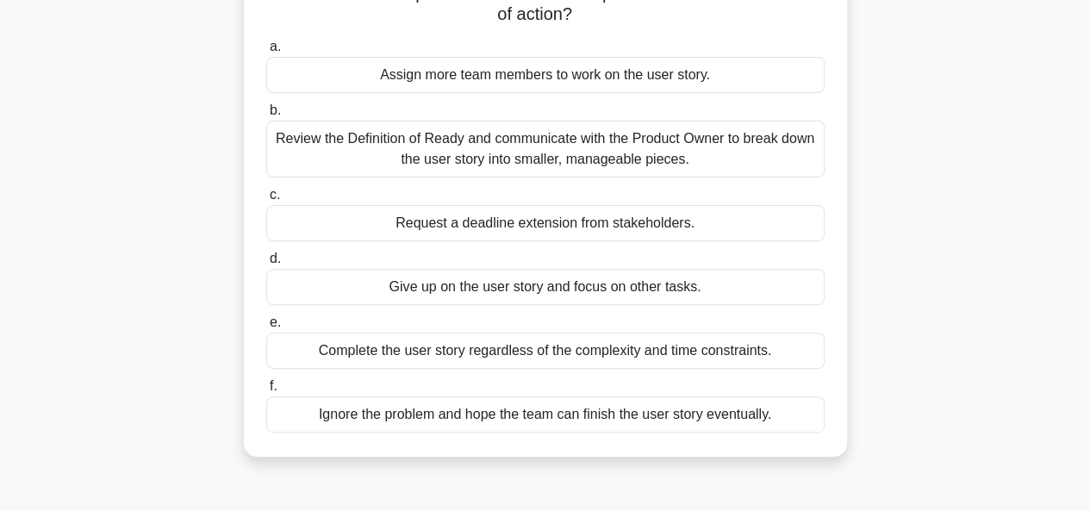
scroll to position [182, 0]
click at [525, 138] on div "Review the Definition of Ready and communicate with the Product Owner to break …" at bounding box center [545, 149] width 558 height 57
click at [266, 117] on input "b. Review the Definition of Ready and communicate with the Product Owner to bre…" at bounding box center [266, 111] width 0 height 11
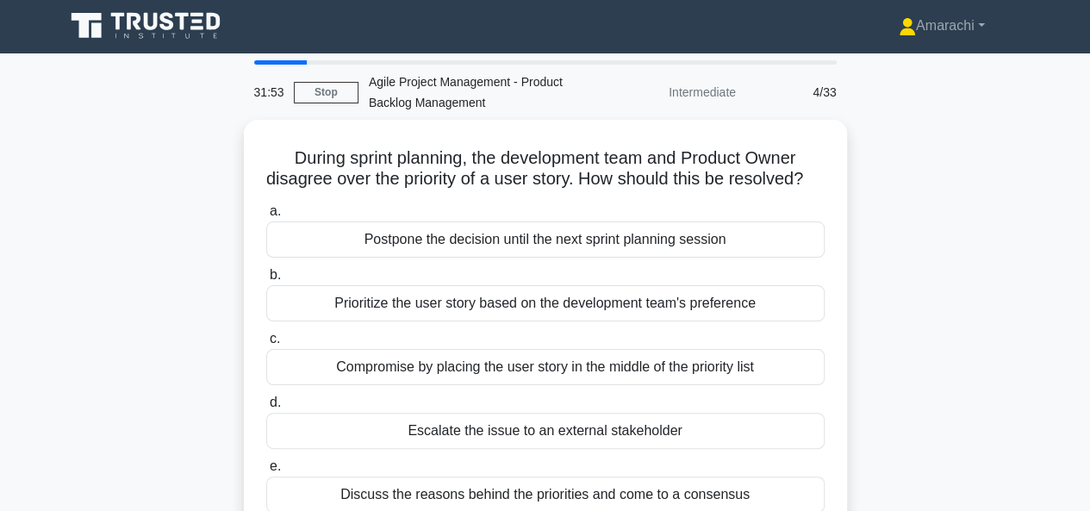
scroll to position [0, 0]
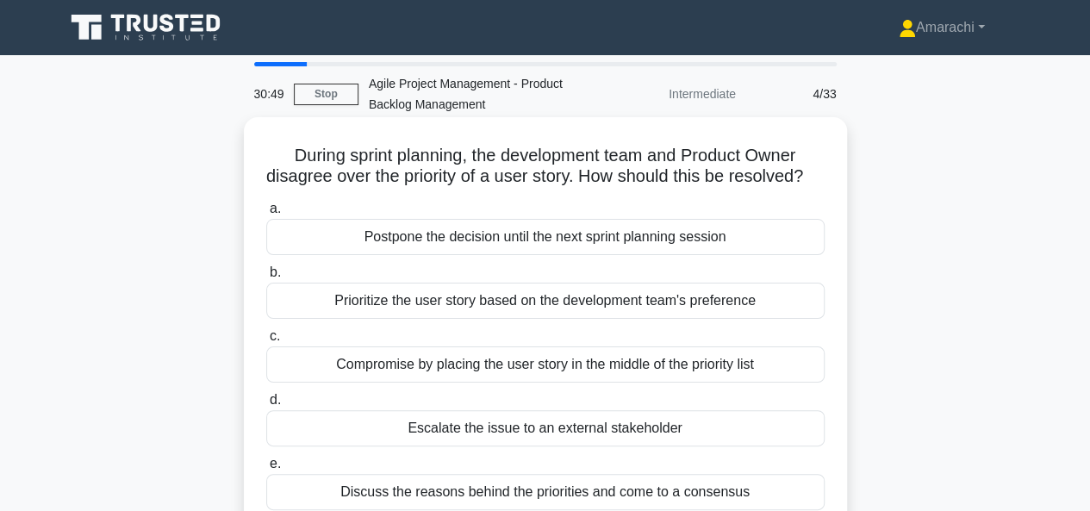
click at [508, 135] on div "During sprint planning, the development team and Product Owner disagree over th…" at bounding box center [545, 357] width 589 height 467
click at [503, 146] on h5 "During sprint planning, the development team and Product Owner disagree over th…" at bounding box center [545, 166] width 562 height 43
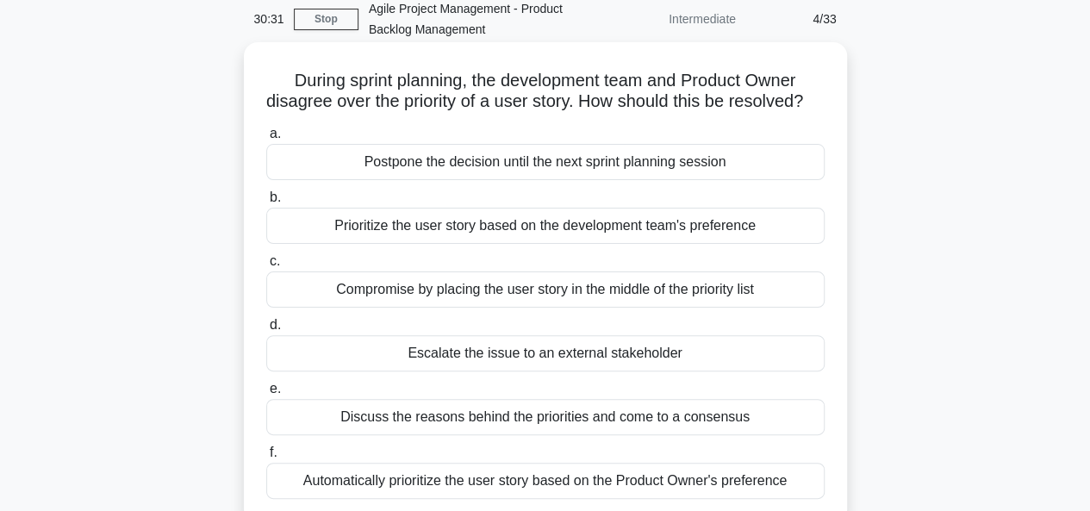
scroll to position [76, 0]
click at [451, 243] on div "Prioritize the user story based on the development team's preference" at bounding box center [545, 225] width 558 height 36
click at [266, 202] on input "b. Prioritize the user story based on the development team's preference" at bounding box center [266, 196] width 0 height 11
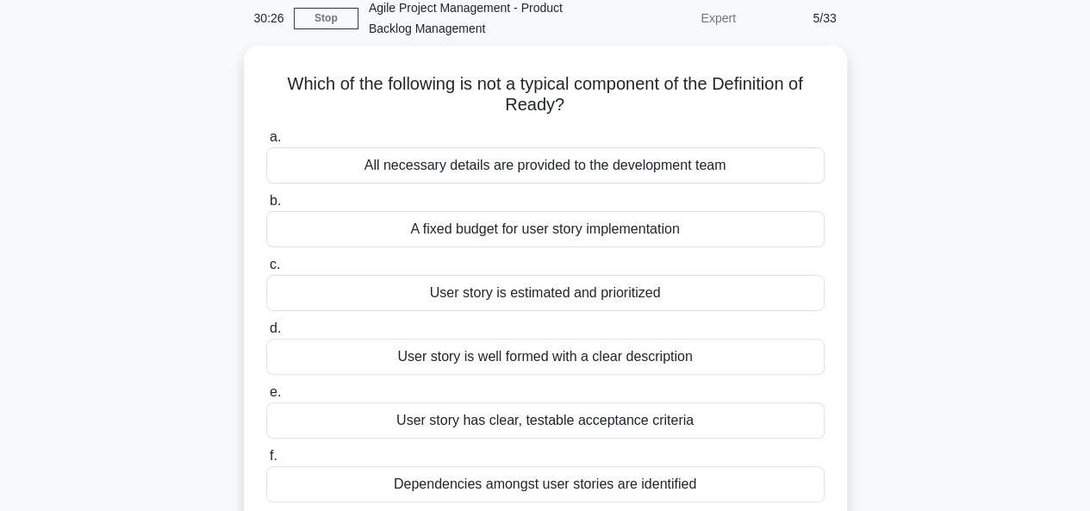
scroll to position [0, 0]
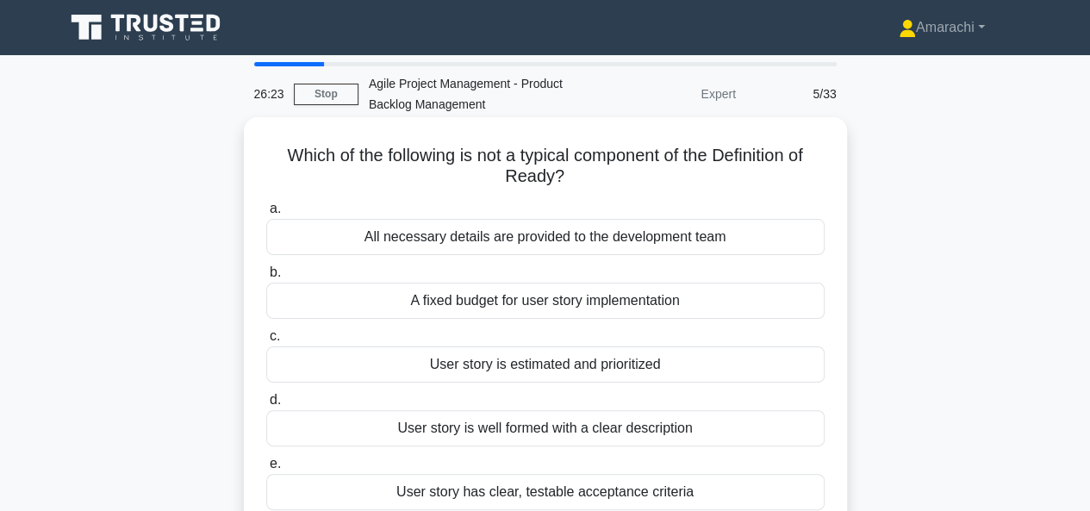
click at [413, 298] on div "A fixed budget for user story implementation" at bounding box center [545, 301] width 558 height 36
click at [266, 278] on input "b. A fixed budget for user story implementation" at bounding box center [266, 272] width 0 height 11
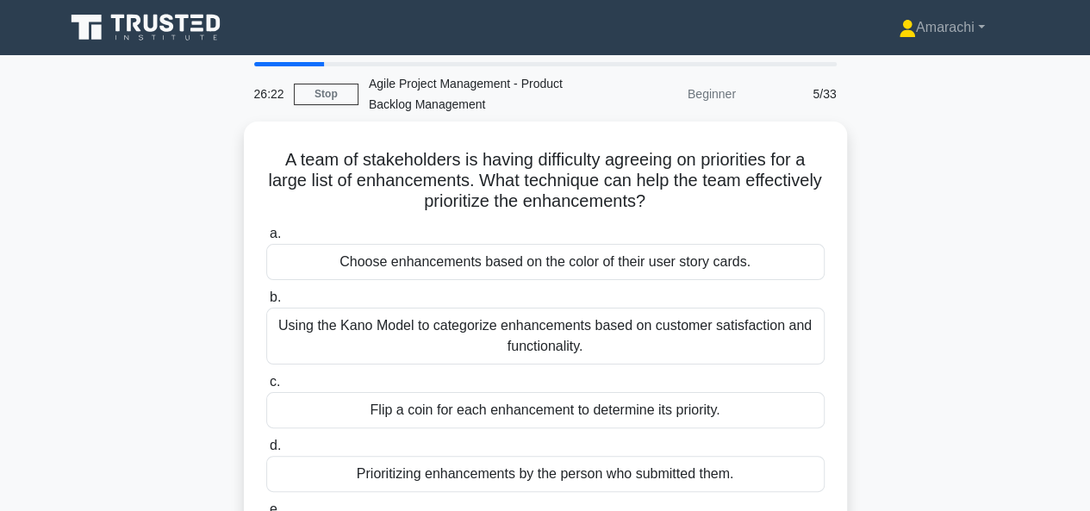
click at [413, 298] on label "b. Using the Kano Model to categorize enhancements based on customer satisfacti…" at bounding box center [545, 326] width 558 height 78
click at [266, 298] on input "b. Using the Kano Model to categorize enhancements based on customer satisfacti…" at bounding box center [266, 297] width 0 height 11
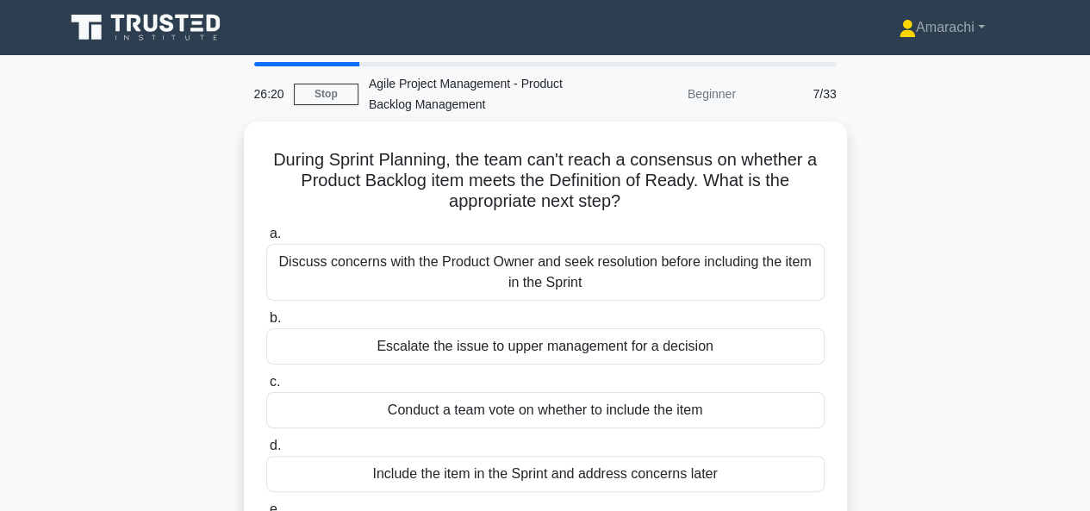
click at [413, 298] on div "a. Discuss concerns with the Product Owner and seek resolution before including…" at bounding box center [545, 421] width 579 height 403
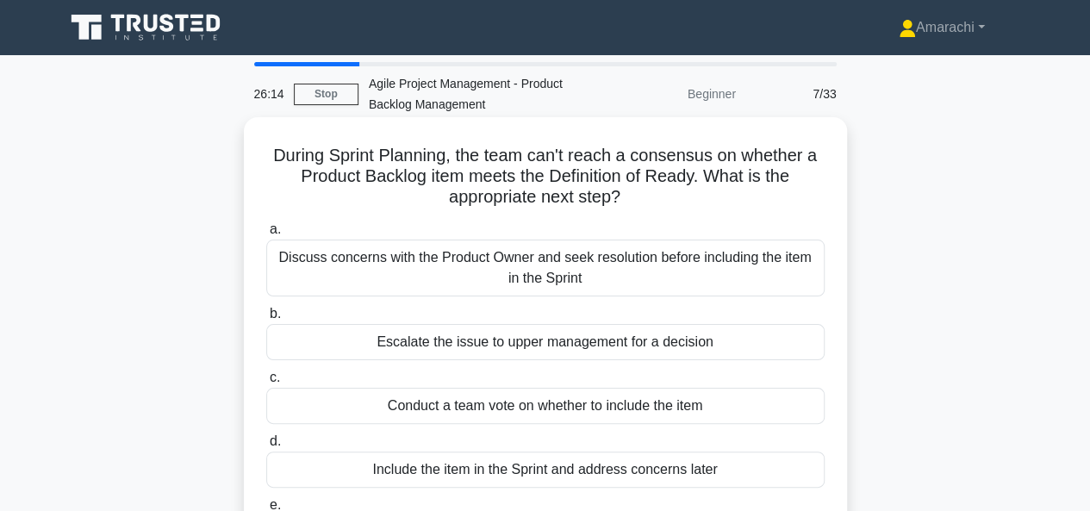
click at [397, 313] on label "b. Escalate the issue to upper management for a decision" at bounding box center [545, 331] width 558 height 57
click at [266, 313] on input "b. Escalate the issue to upper management for a decision" at bounding box center [266, 313] width 0 height 11
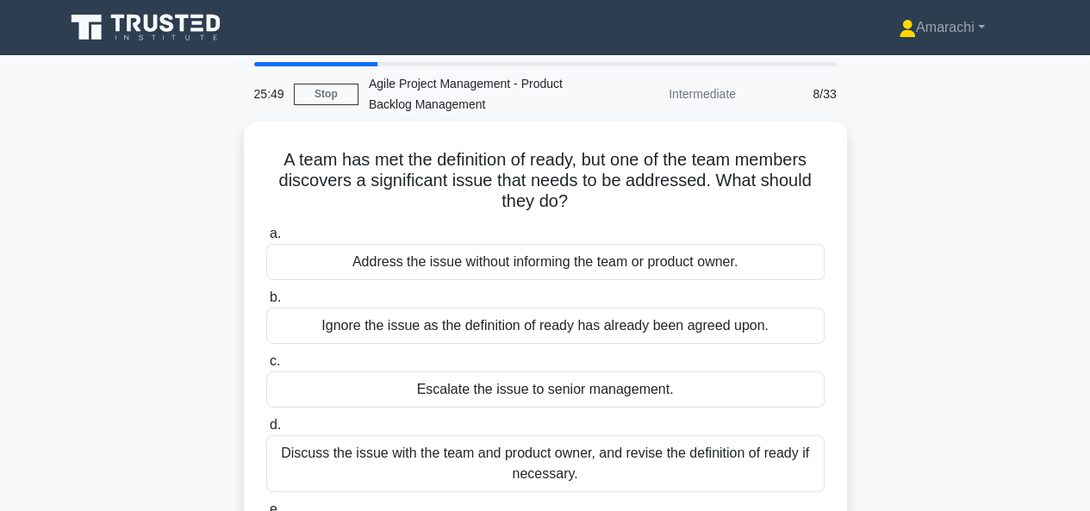
click at [397, 313] on div "Ignore the issue as the definition of ready has already been agreed upon." at bounding box center [545, 325] width 558 height 36
click at [266, 303] on input "b. Ignore the issue as the definition of ready has already been agreed upon." at bounding box center [266, 297] width 0 height 11
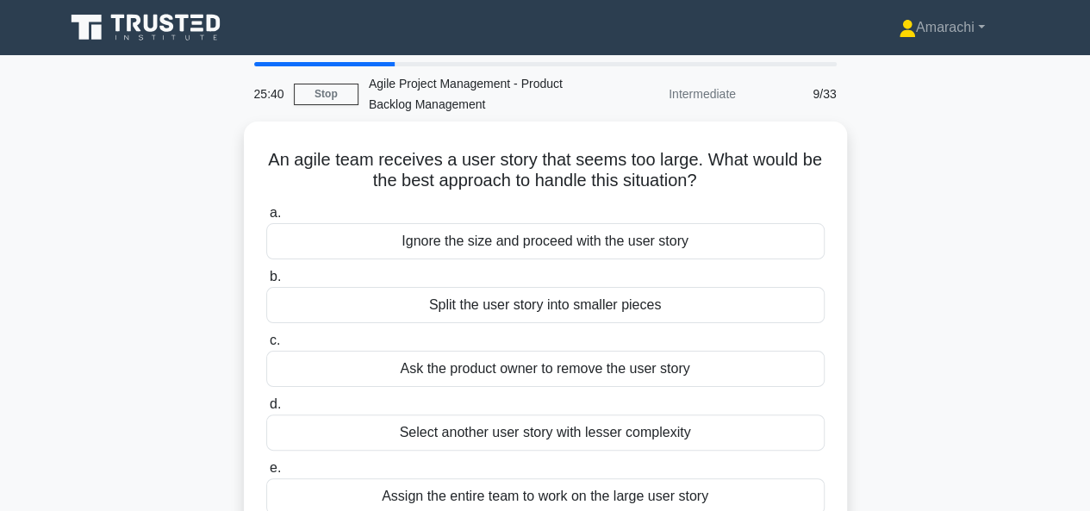
click at [397, 313] on div "Split the user story into smaller pieces" at bounding box center [545, 305] width 558 height 36
click at [266, 283] on input "b. Split the user story into smaller pieces" at bounding box center [266, 276] width 0 height 11
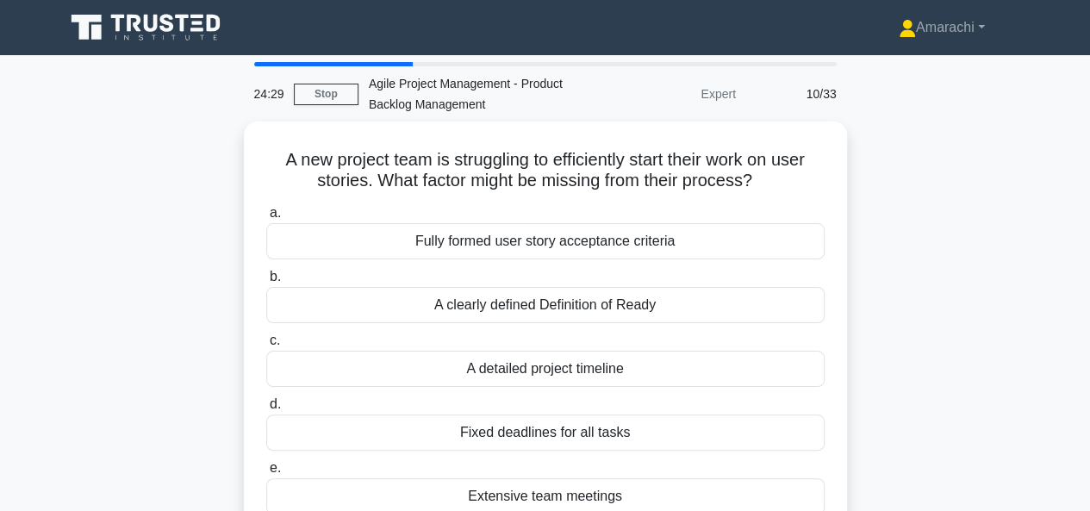
click at [397, 313] on div "A clearly defined Definition of Ready" at bounding box center [545, 305] width 558 height 36
click at [266, 283] on input "b. A clearly defined Definition of Ready" at bounding box center [266, 276] width 0 height 11
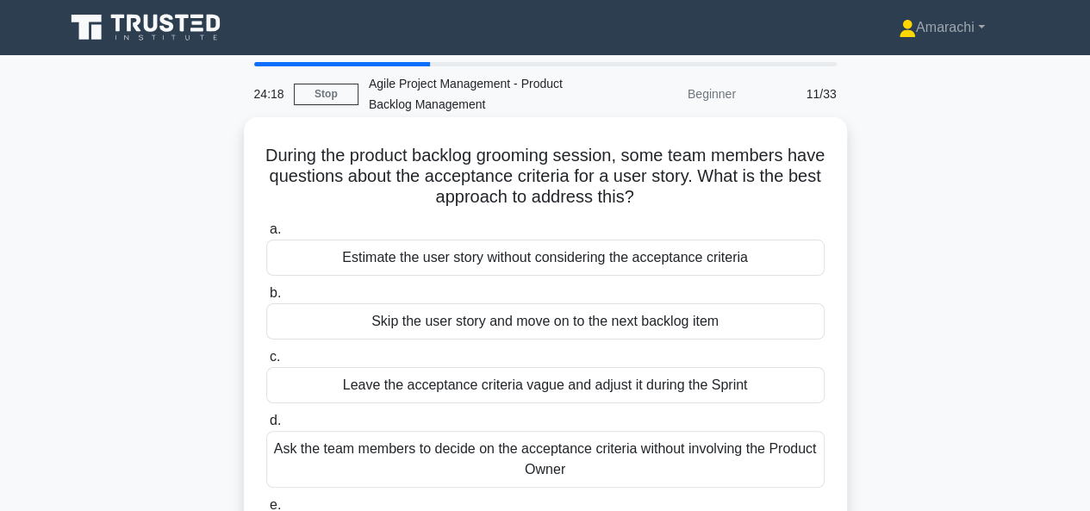
click at [412, 301] on label "b. Skip the user story and move on to the next backlog item" at bounding box center [545, 311] width 558 height 57
click at [266, 299] on input "b. Skip the user story and move on to the next backlog item" at bounding box center [266, 293] width 0 height 11
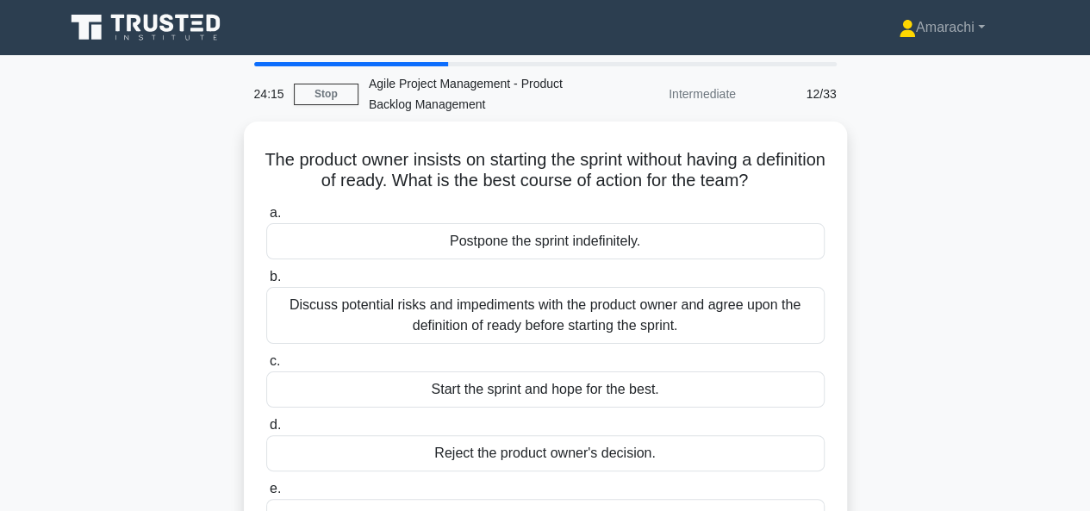
click at [412, 301] on div "Discuss potential risks and impediments with the product owner and agree upon t…" at bounding box center [545, 315] width 558 height 57
click at [266, 283] on input "b. Discuss potential risks and impediments with the product owner and agree upo…" at bounding box center [266, 276] width 0 height 11
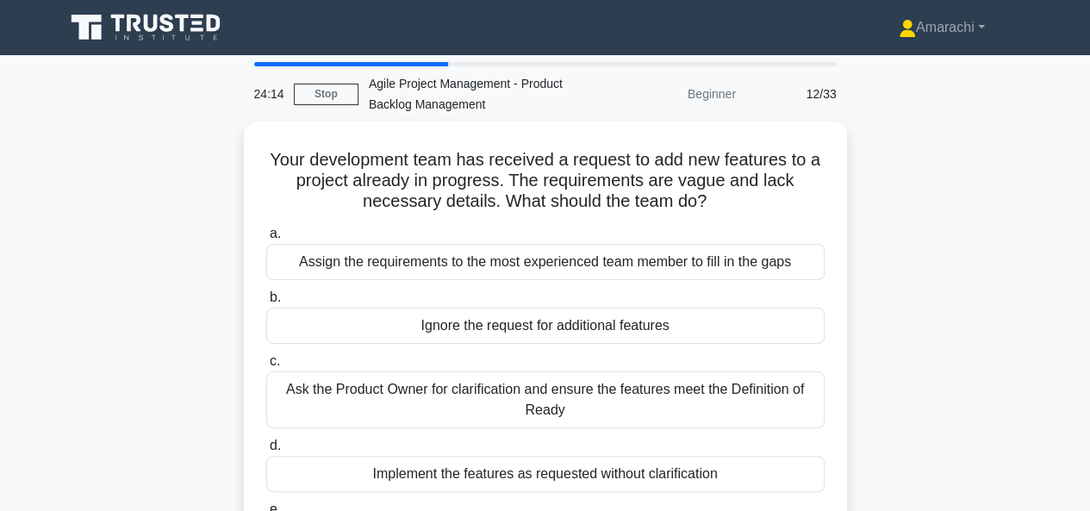
click at [412, 301] on label "b. Ignore the request for additional features" at bounding box center [545, 315] width 558 height 57
click at [266, 301] on input "b. Ignore the request for additional features" at bounding box center [266, 297] width 0 height 11
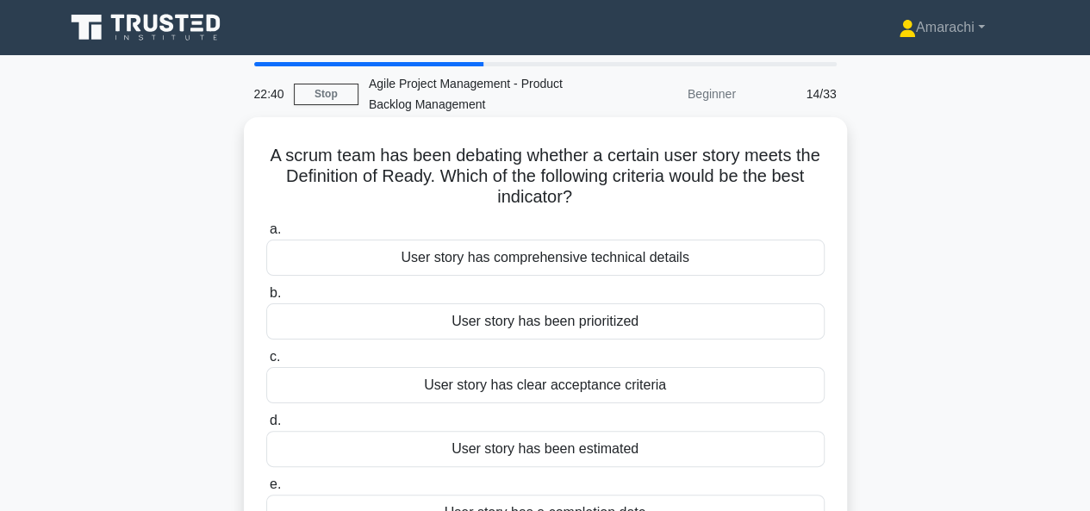
click at [401, 309] on div "User story has been prioritized" at bounding box center [545, 321] width 558 height 36
click at [266, 299] on input "b. User story has been prioritized" at bounding box center [266, 293] width 0 height 11
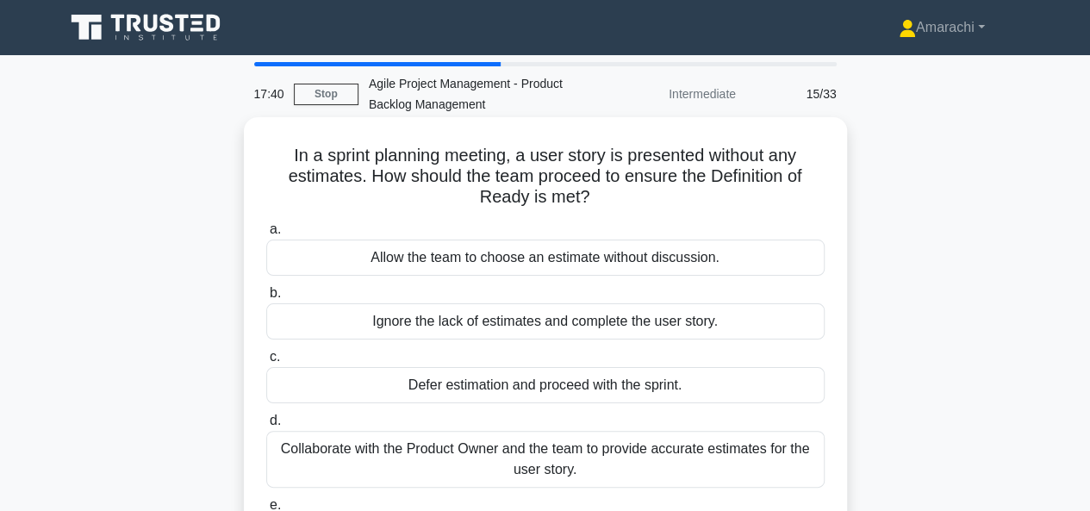
click at [396, 250] on div "Allow the team to choose an estimate without discussion." at bounding box center [545, 257] width 558 height 36
click at [266, 235] on input "a. Allow the team to choose an estimate without discussion." at bounding box center [266, 229] width 0 height 11
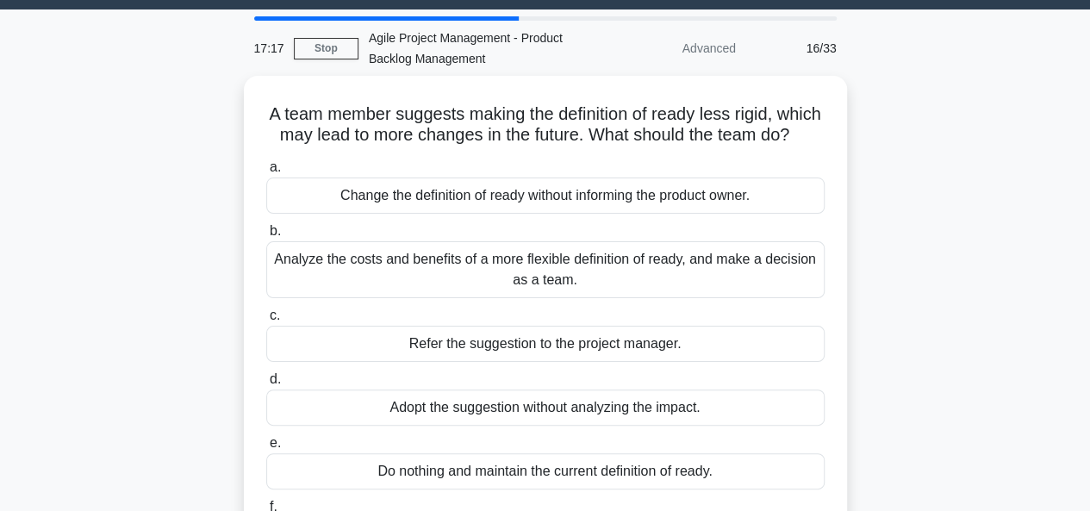
scroll to position [45, 0]
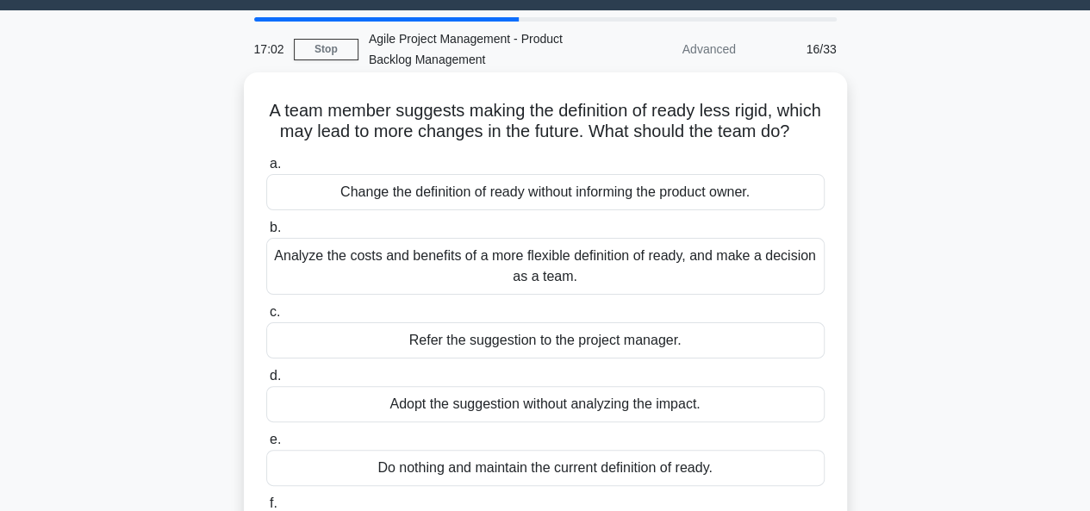
click at [469, 272] on div "Analyze the costs and benefits of a more flexible definition of ready, and make…" at bounding box center [545, 266] width 558 height 57
click at [266, 233] on input "b. Analyze the costs and benefits of a more flexible definition of ready, and m…" at bounding box center [266, 227] width 0 height 11
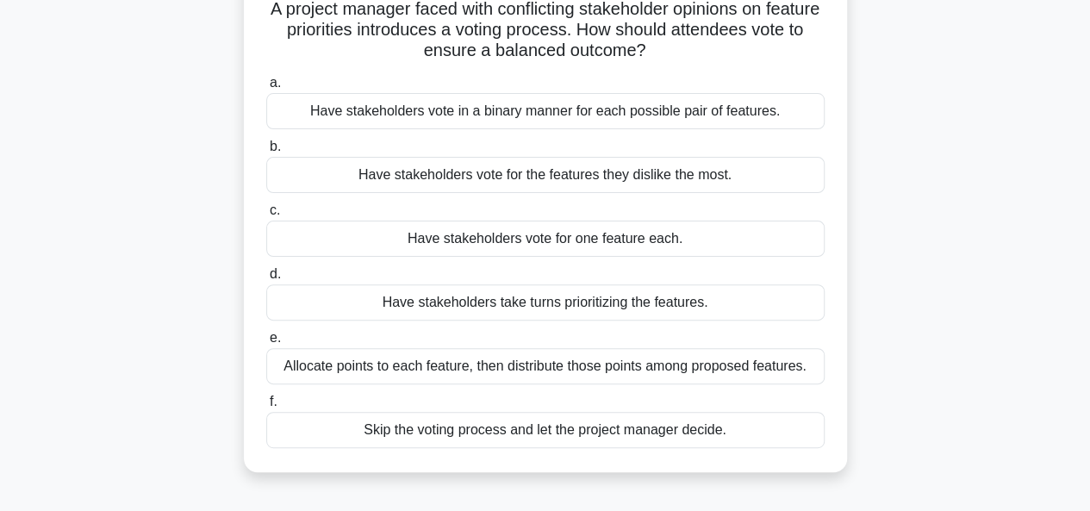
scroll to position [254, 0]
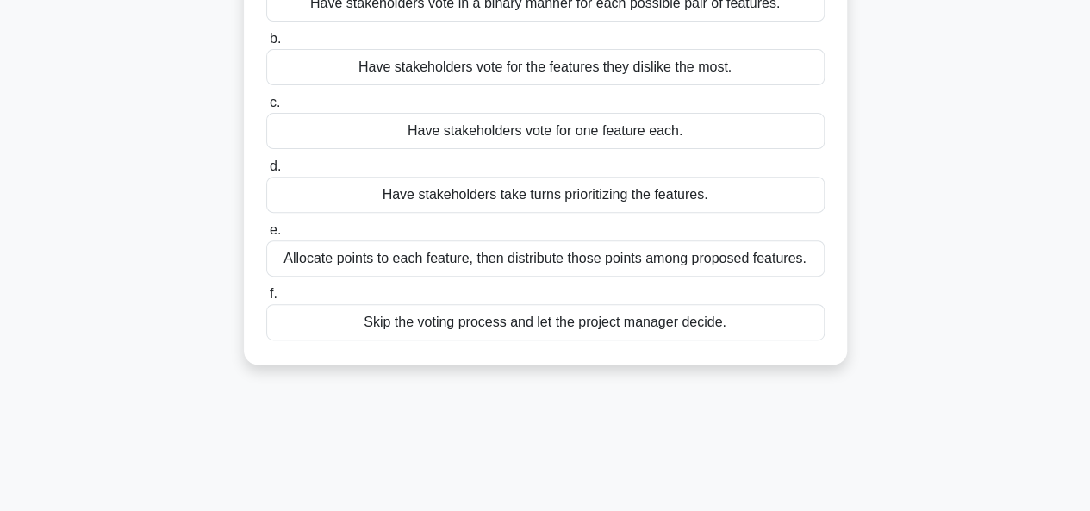
click at [498, 256] on div "Allocate points to each feature, then distribute those points among proposed fe…" at bounding box center [545, 258] width 558 height 36
click at [266, 236] on input "e. Allocate points to each feature, then distribute those points among proposed…" at bounding box center [266, 230] width 0 height 11
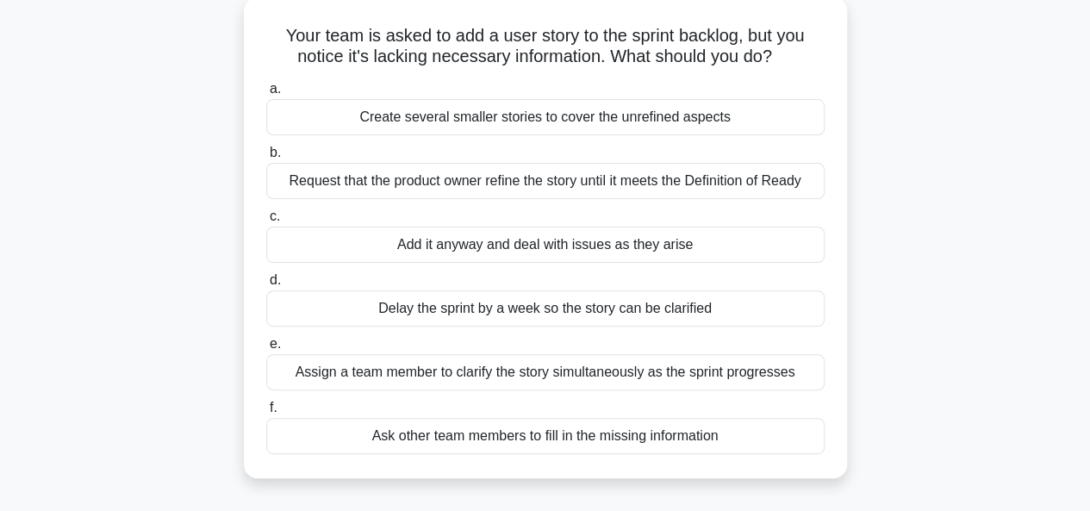
scroll to position [125, 0]
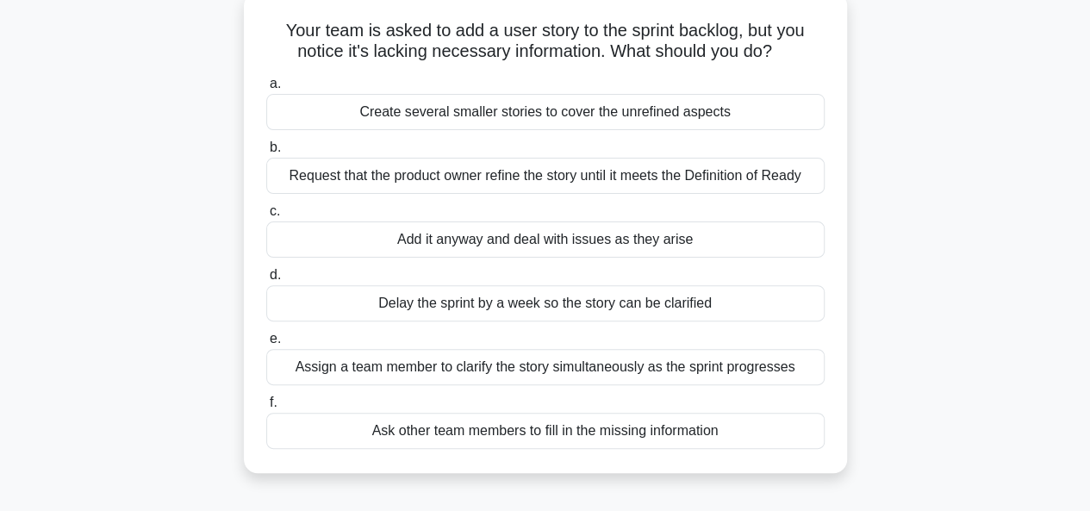
click at [436, 174] on div "Request that the product owner refine the story until it meets the Definition o…" at bounding box center [545, 176] width 558 height 36
click at [266, 153] on input "b. Request that the product owner refine the story until it meets the Definitio…" at bounding box center [266, 147] width 0 height 11
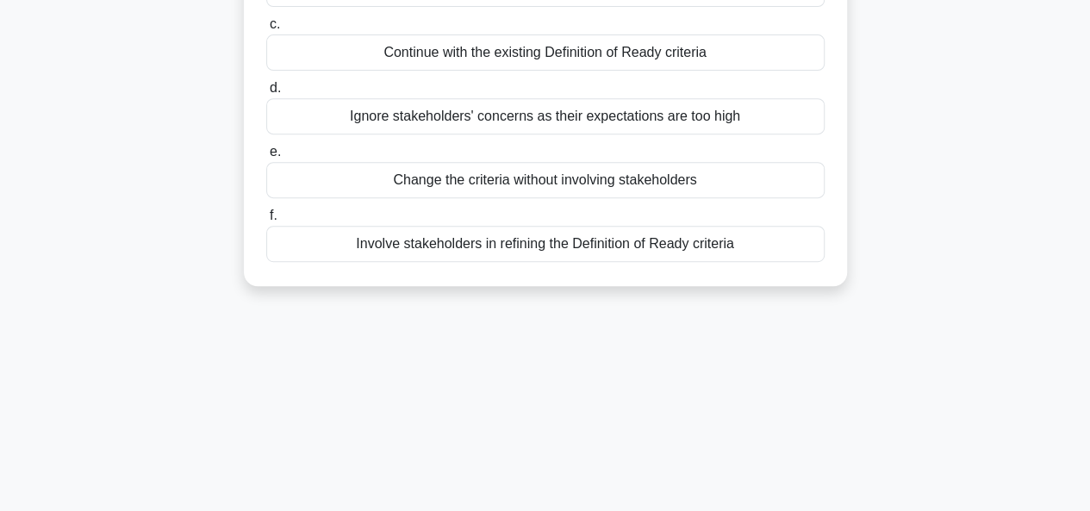
scroll to position [353, 0]
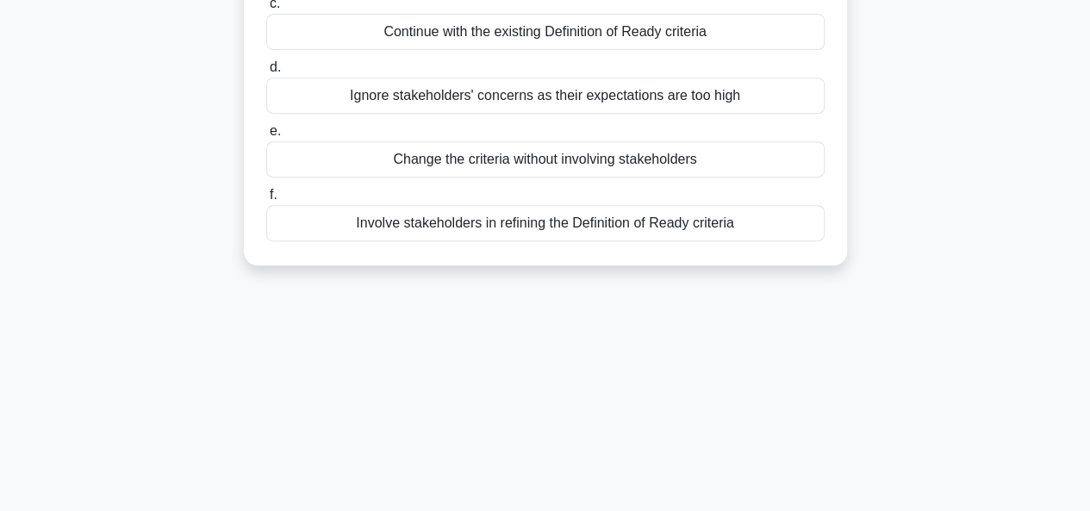
click at [431, 40] on div "Continue with the existing Definition of Ready criteria" at bounding box center [545, 32] width 558 height 36
click at [266, 9] on input "c. Continue with the existing Definition of Ready criteria" at bounding box center [266, 3] width 0 height 11
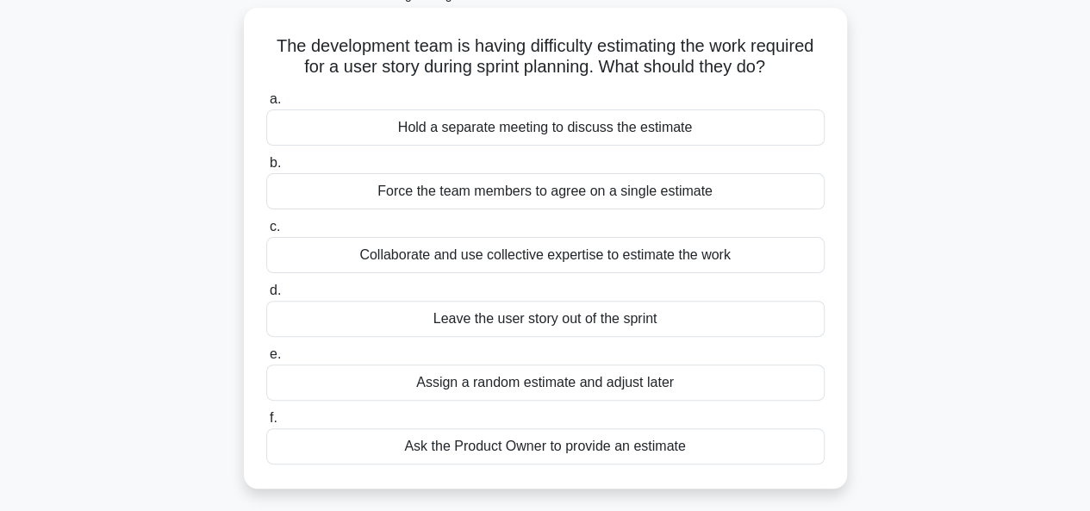
scroll to position [111, 0]
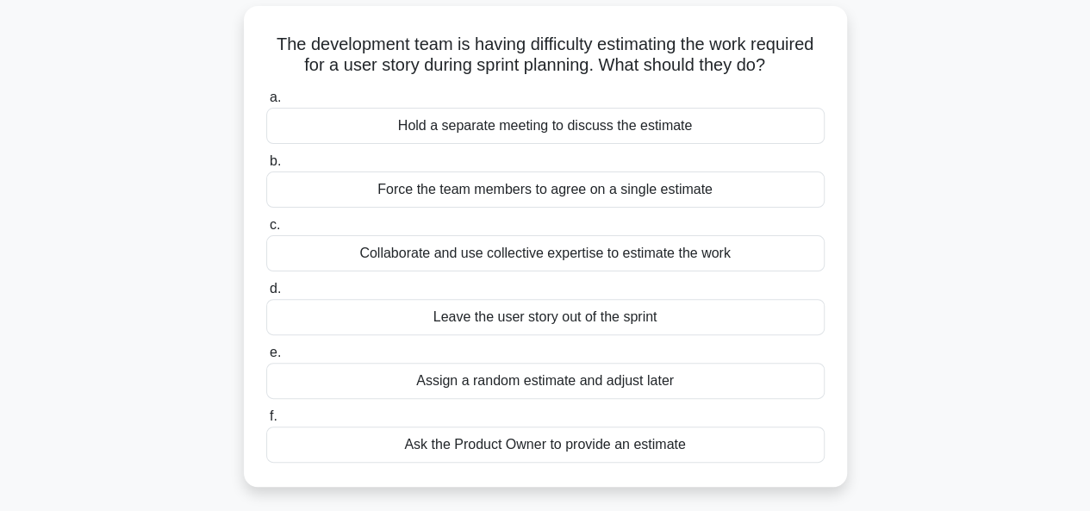
click at [519, 275] on div "a. Hold a separate meeting to discuss the estimate b. Force the team members to…" at bounding box center [545, 275] width 579 height 382
drag, startPoint x: 519, startPoint y: 275, endPoint x: 524, endPoint y: 258, distance: 18.0
click at [524, 258] on div "a. Hold a separate meeting to discuss the estimate b. Force the team members to…" at bounding box center [545, 275] width 579 height 382
click at [524, 258] on div "Collaborate and use collective expertise to estimate the work" at bounding box center [545, 253] width 558 height 36
click at [266, 231] on input "c. Collaborate and use collective expertise to estimate the work" at bounding box center [266, 225] width 0 height 11
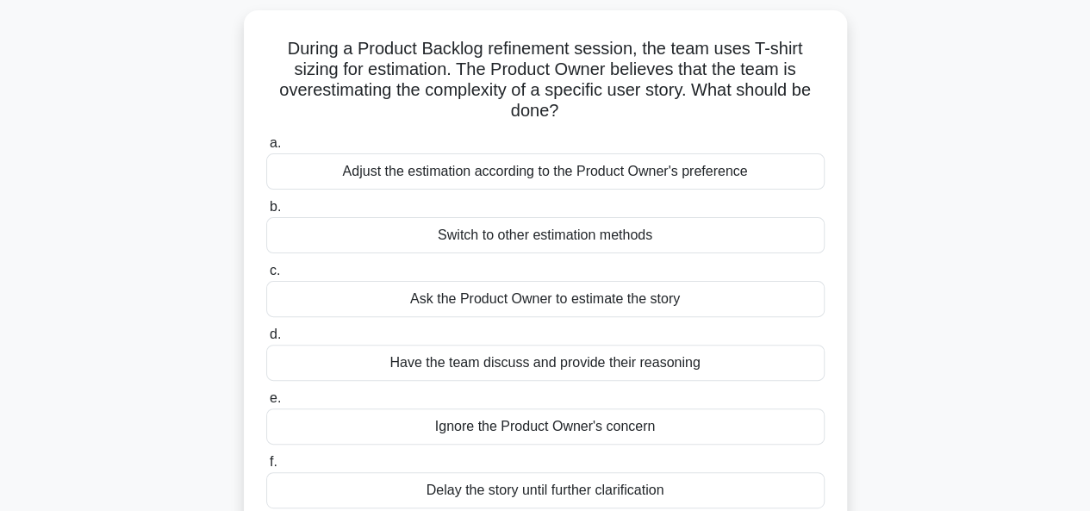
click at [524, 258] on div "a. Adjust the estimation according to the Product Owner's preference b. Switch …" at bounding box center [545, 320] width 579 height 382
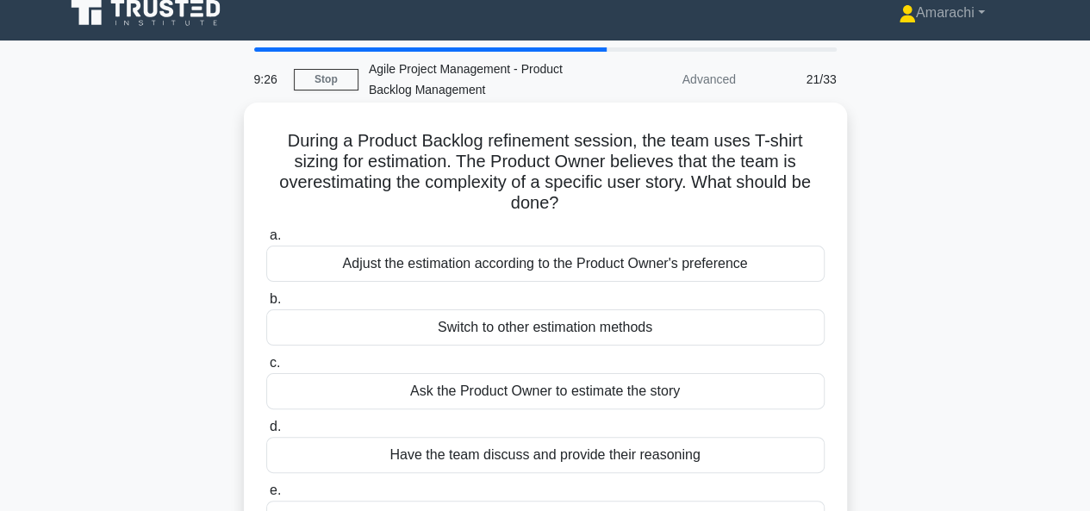
scroll to position [0, 0]
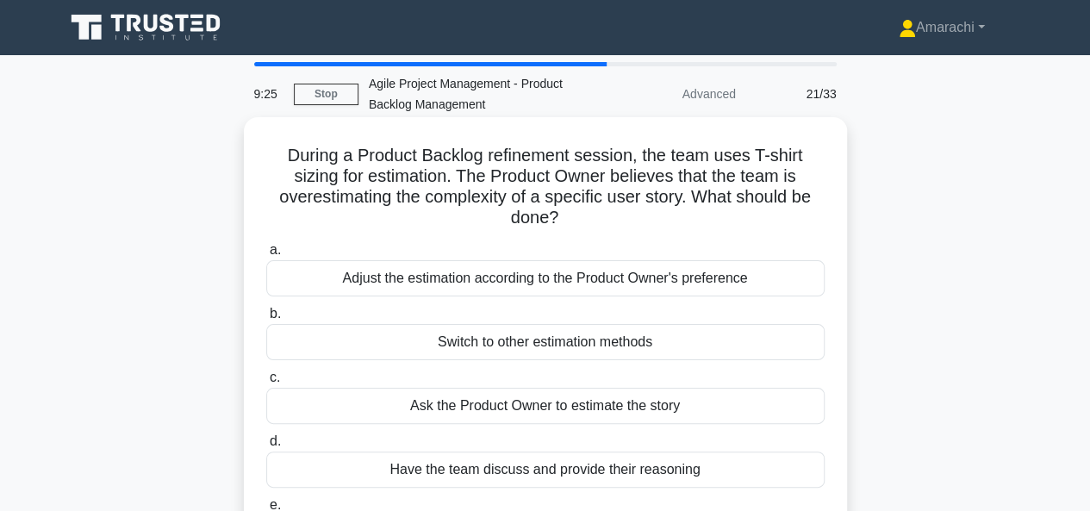
click at [537, 278] on div "Adjust the estimation according to the Product Owner's preference" at bounding box center [545, 278] width 558 height 36
click at [266, 256] on input "a. Adjust the estimation according to the Product Owner's preference" at bounding box center [266, 250] width 0 height 11
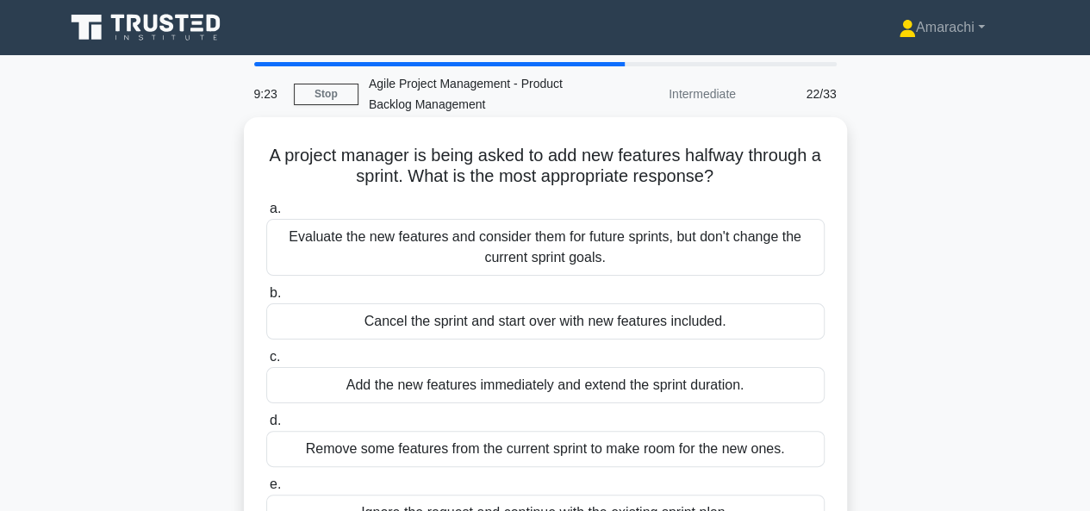
click at [550, 324] on div "Cancel the sprint and start over with new features included." at bounding box center [545, 321] width 558 height 36
click at [266, 299] on input "b. Cancel the sprint and start over with new features included." at bounding box center [266, 293] width 0 height 11
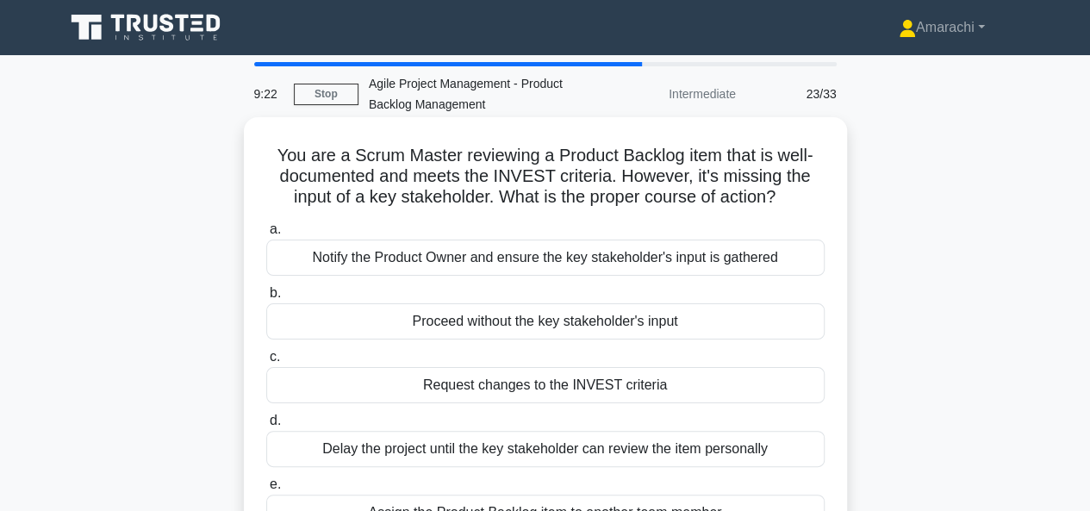
click at [506, 268] on div "Notify the Product Owner and ensure the key stakeholder's input is gathered" at bounding box center [545, 257] width 558 height 36
click at [266, 235] on input "a. Notify the Product Owner and ensure the key stakeholder's input is gathered" at bounding box center [266, 229] width 0 height 11
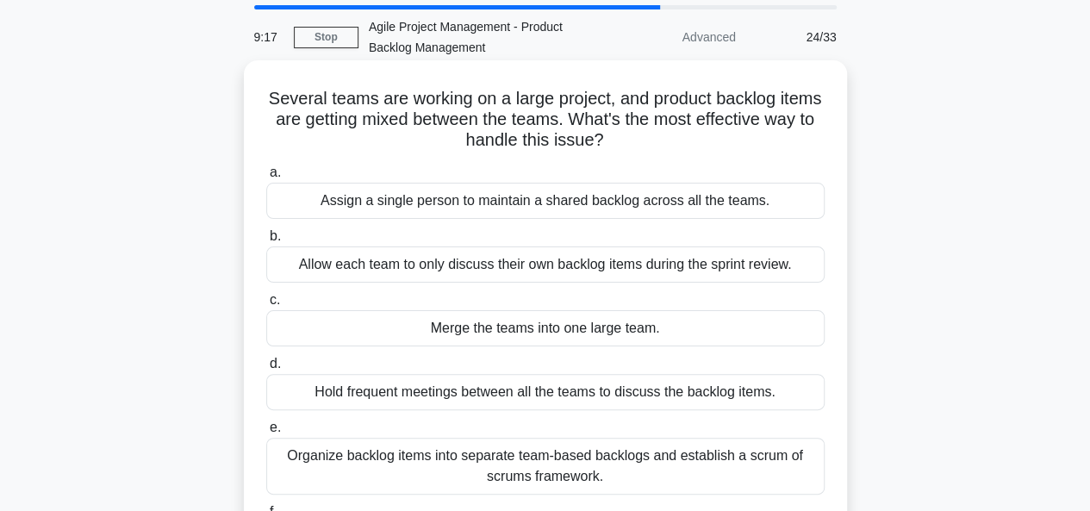
scroll to position [61, 0]
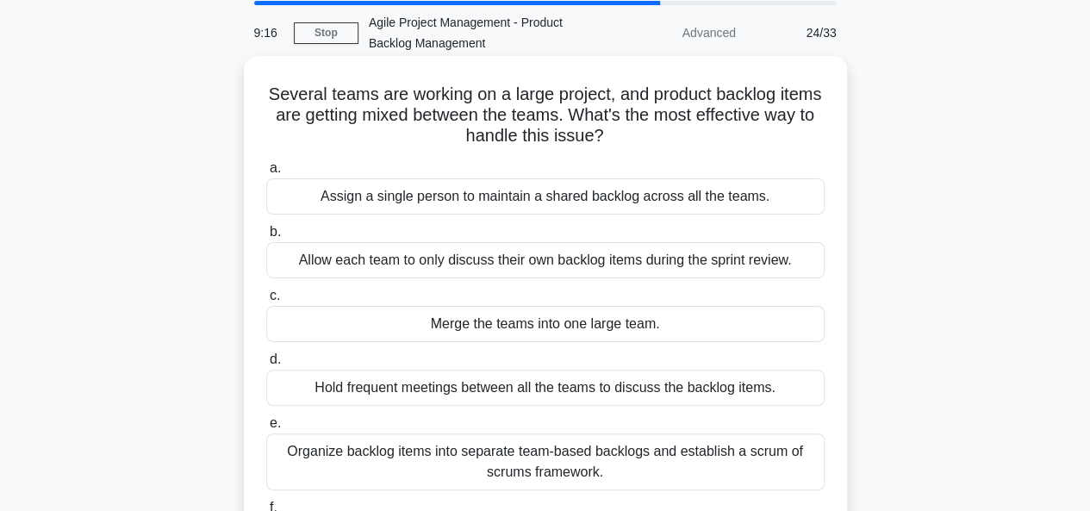
click at [504, 402] on div "Hold frequent meetings between all the teams to discuss the backlog items." at bounding box center [545, 387] width 558 height 36
click at [266, 365] on input "d. Hold frequent meetings between all the teams to discuss the backlog items." at bounding box center [266, 359] width 0 height 11
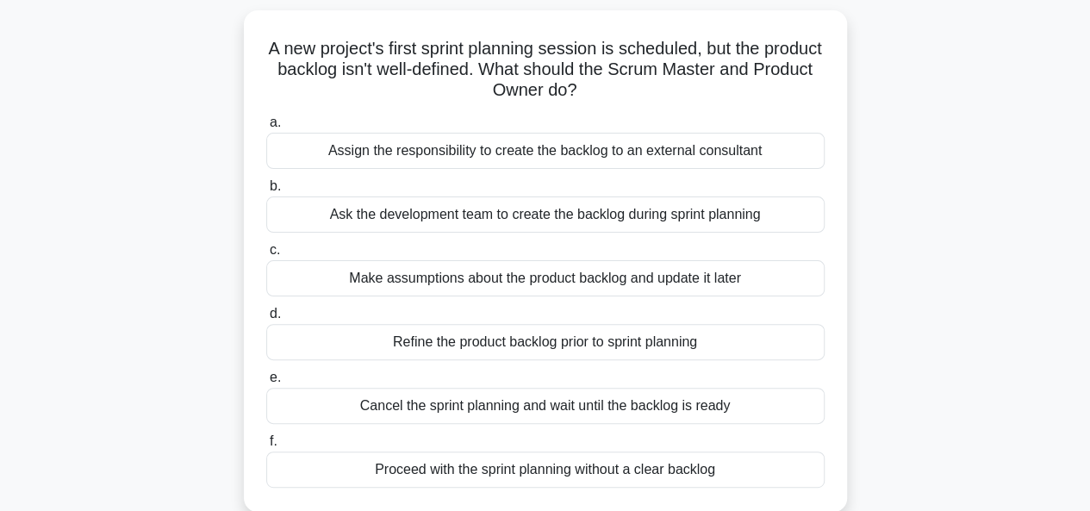
scroll to position [126, 0]
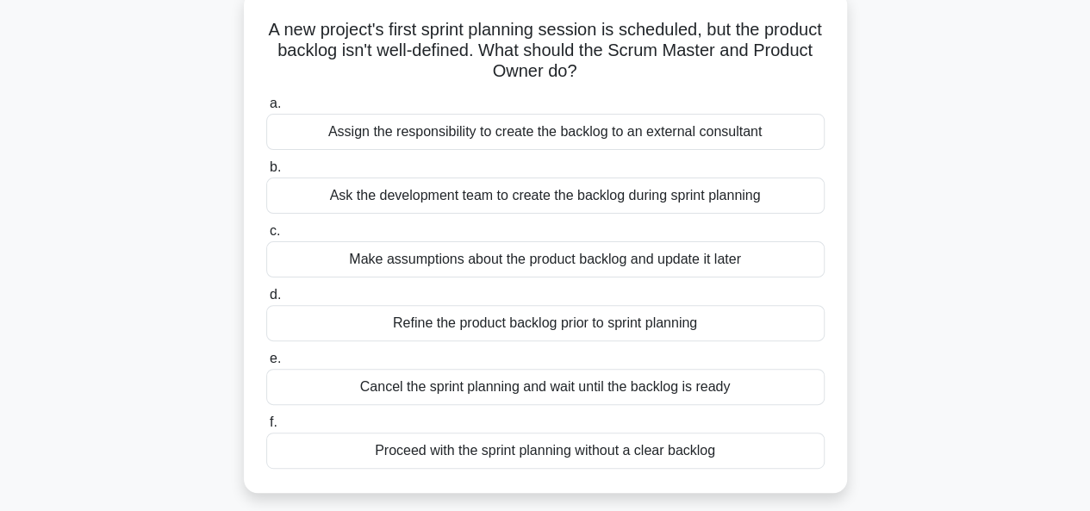
click at [501, 386] on div "Cancel the sprint planning and wait until the backlog is ready" at bounding box center [545, 387] width 558 height 36
click at [266, 364] on input "e. Cancel the sprint planning and wait until the backlog is ready" at bounding box center [266, 358] width 0 height 11
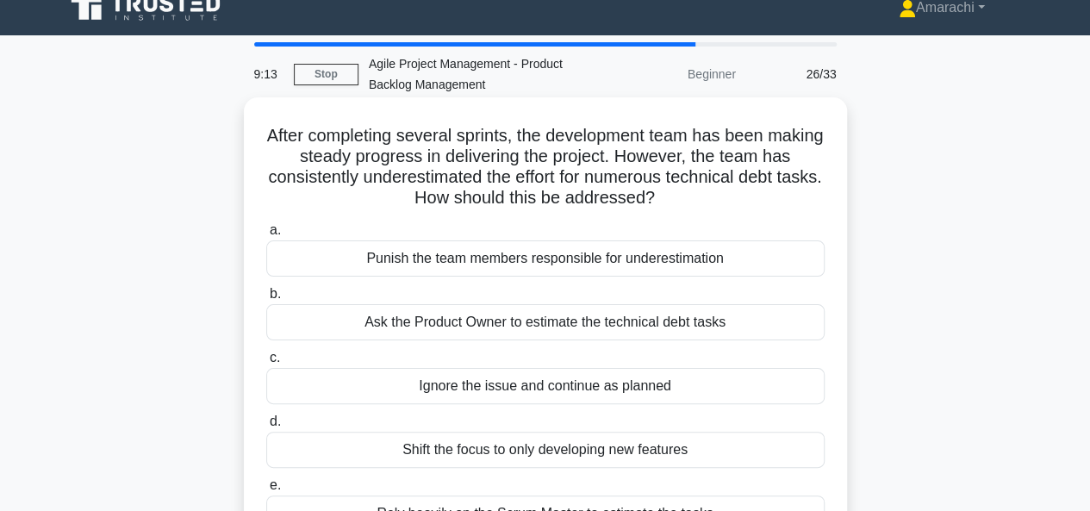
scroll to position [0, 0]
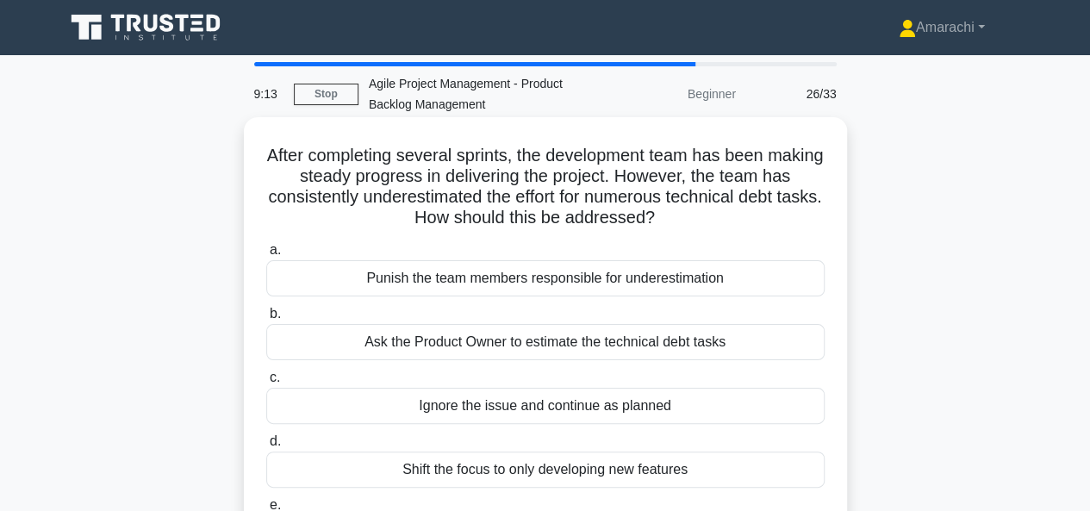
click at [494, 307] on label "b. Ask the Product Owner to estimate the technical debt tasks" at bounding box center [545, 331] width 558 height 57
click at [266, 308] on input "b. Ask the Product Owner to estimate the technical debt tasks" at bounding box center [266, 313] width 0 height 11
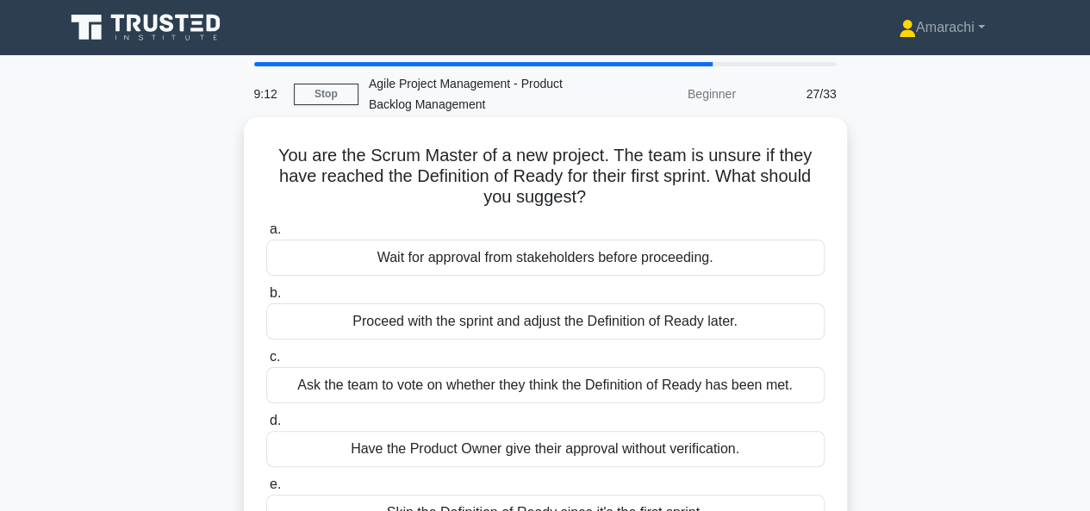
click at [493, 258] on div "Wait for approval from stakeholders before proceeding." at bounding box center [545, 257] width 558 height 36
click at [266, 235] on input "a. Wait for approval from stakeholders before proceeding." at bounding box center [266, 229] width 0 height 11
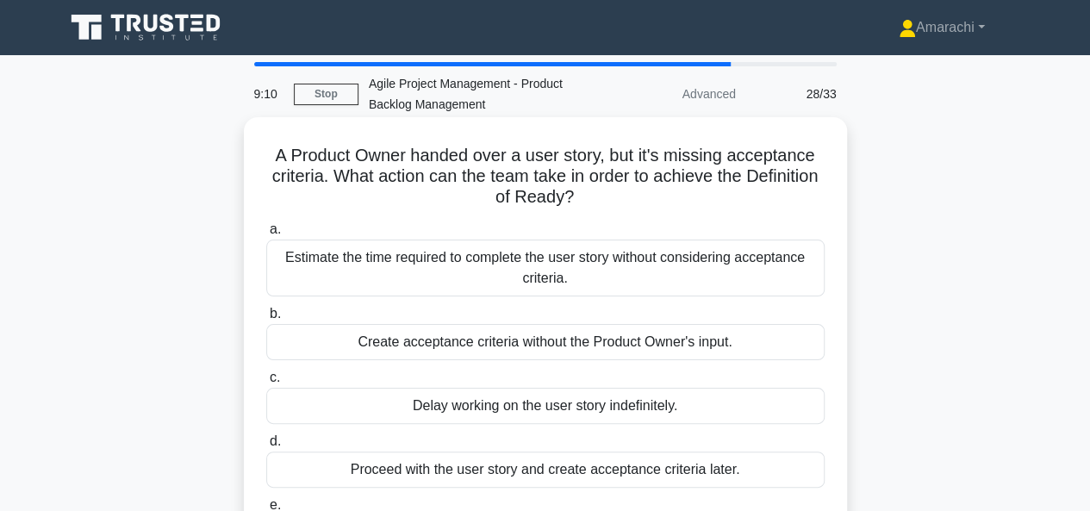
click at [503, 356] on div "Create acceptance criteria without the Product Owner's input." at bounding box center [545, 342] width 558 height 36
click at [266, 320] on input "b. Create acceptance criteria without the Product Owner's input." at bounding box center [266, 313] width 0 height 11
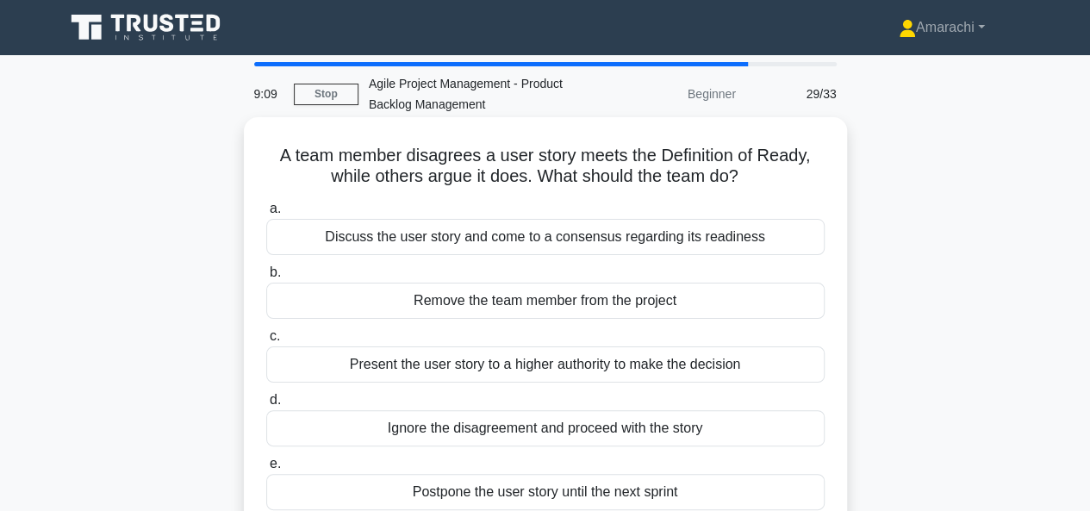
click at [508, 383] on div "a. Discuss the user story and come to a consensus regarding its readiness b. Re…" at bounding box center [545, 386] width 579 height 382
click at [510, 368] on div "Present the user story to a higher authority to make the decision" at bounding box center [545, 364] width 558 height 36
click at [266, 342] on input "c. Present the user story to a higher authority to make the decision" at bounding box center [266, 336] width 0 height 11
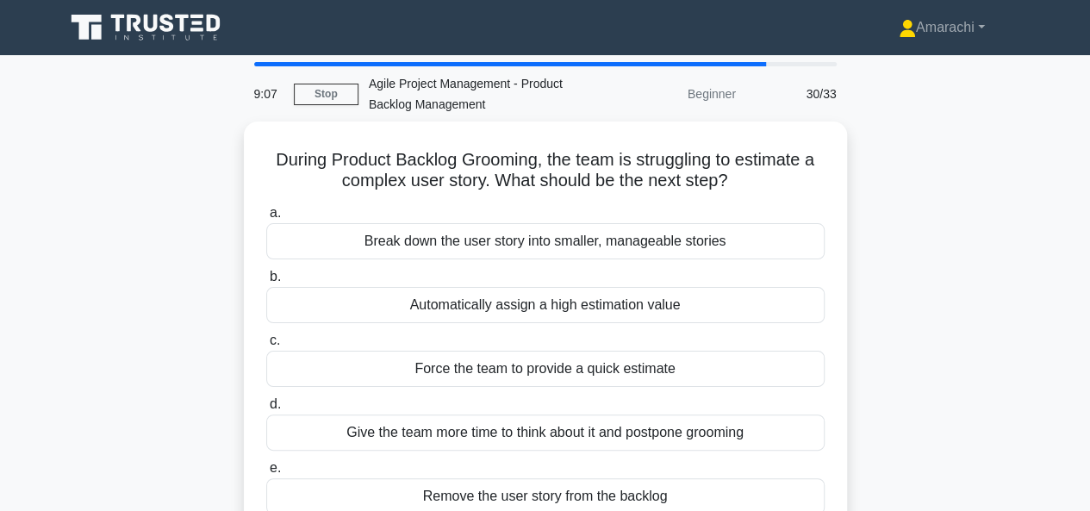
click at [510, 368] on div "Force the team to provide a quick estimate" at bounding box center [545, 369] width 558 height 36
click at [266, 346] on input "c. Force the team to provide a quick estimate" at bounding box center [266, 340] width 0 height 11
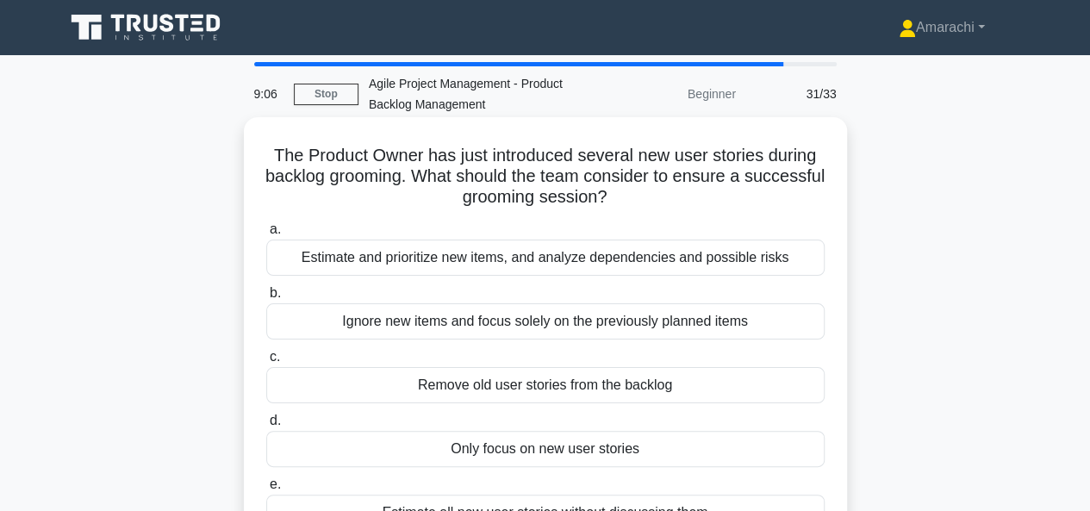
click at [512, 396] on div "Remove old user stories from the backlog" at bounding box center [545, 385] width 558 height 36
click at [266, 363] on input "c. Remove old user stories from the backlog" at bounding box center [266, 356] width 0 height 11
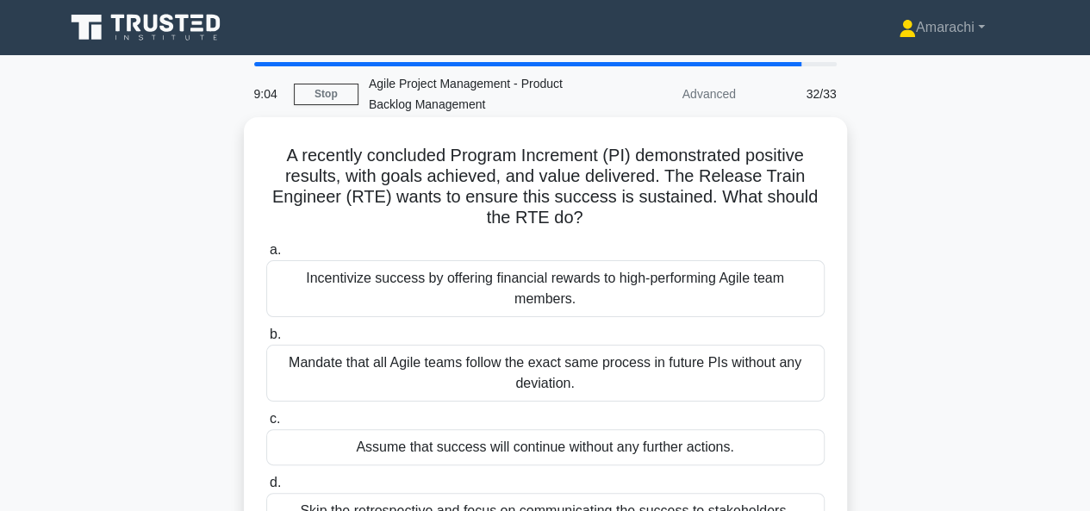
click at [515, 369] on div "Mandate that all Agile teams follow the exact same process in future PIs withou…" at bounding box center [545, 373] width 558 height 57
click at [266, 340] on input "b. Mandate that all Agile teams follow the exact same process in future PIs wit…" at bounding box center [266, 334] width 0 height 11
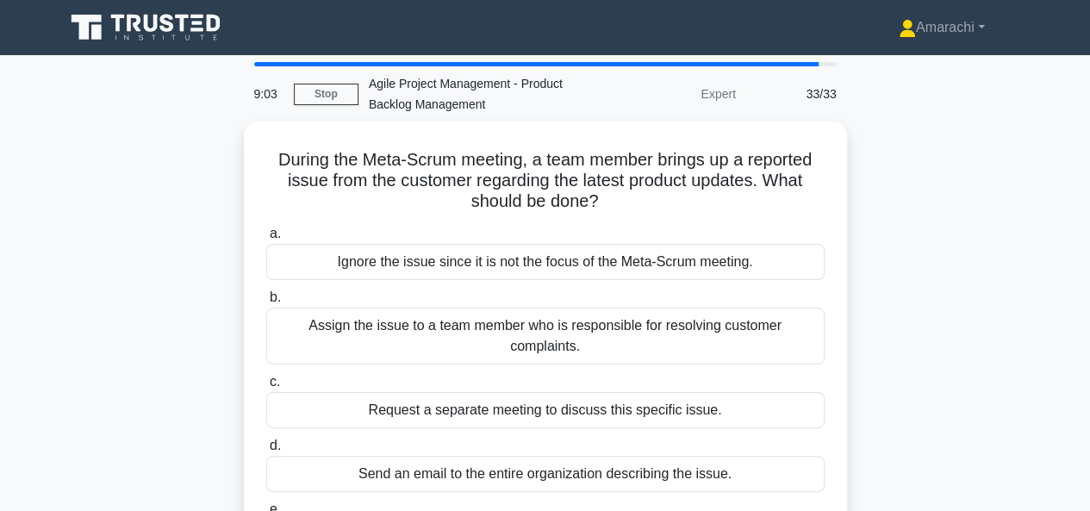
click at [515, 392] on div "Request a separate meeting to discuss this specific issue." at bounding box center [545, 410] width 558 height 36
click at [266, 376] on input "c. Request a separate meeting to discuss this specific issue." at bounding box center [266, 381] width 0 height 11
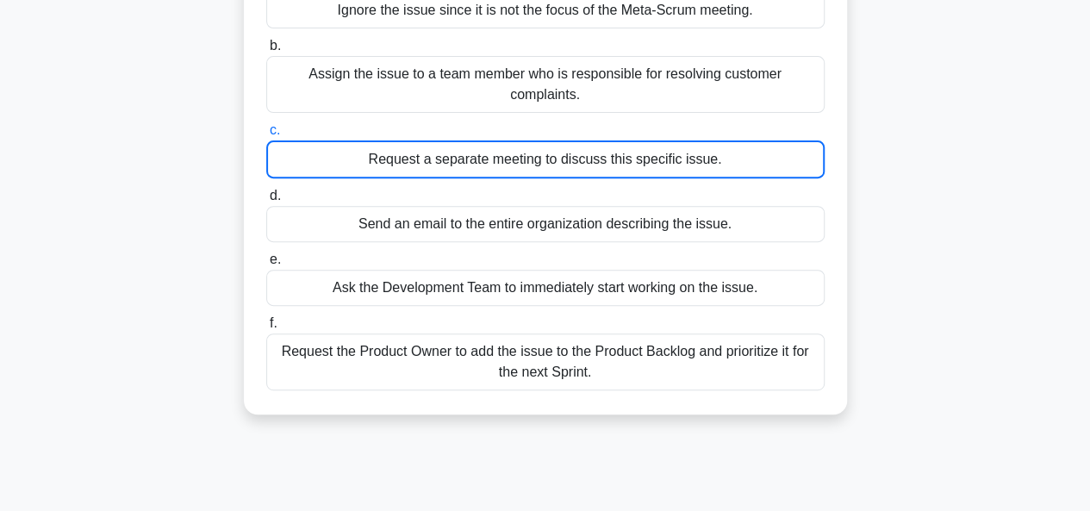
scroll to position [302, 0]
